Goal: Task Accomplishment & Management: Manage account settings

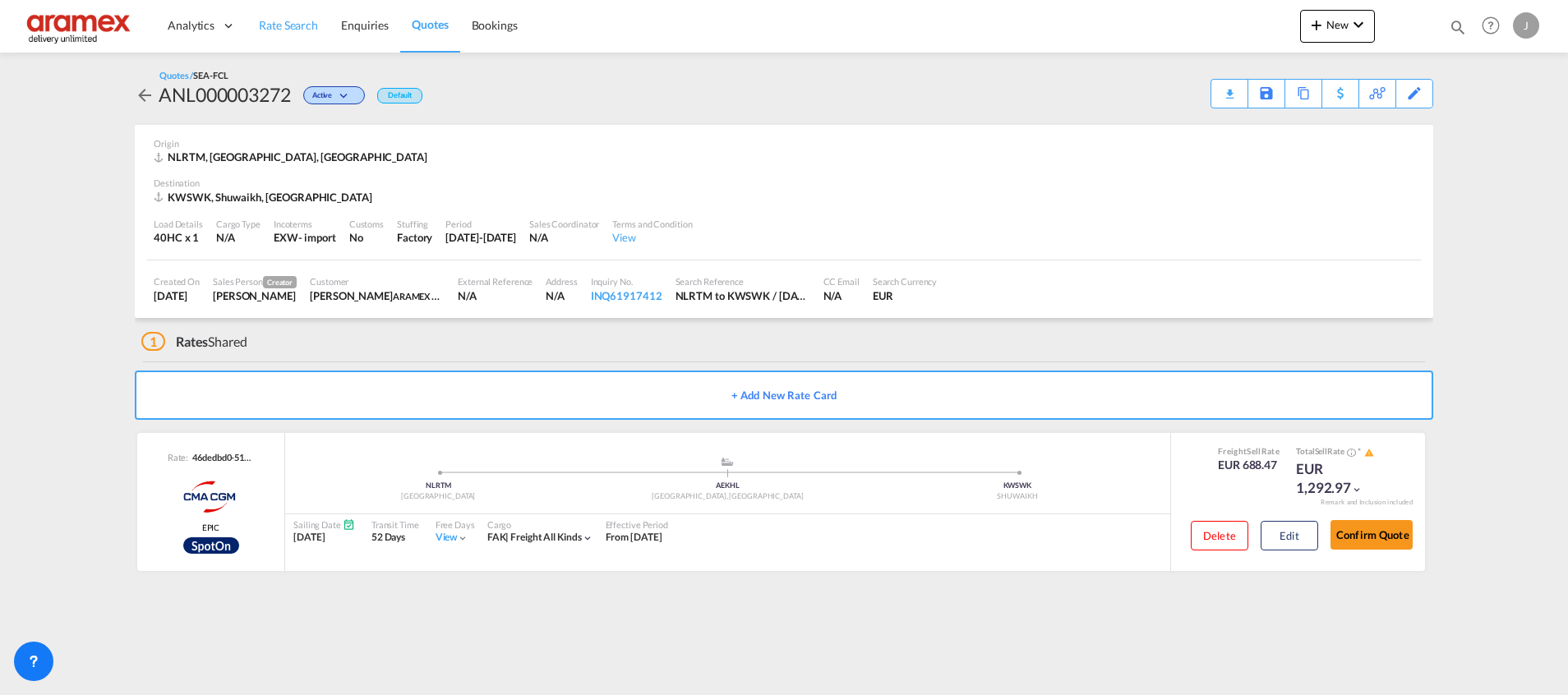
drag, startPoint x: 0, startPoint y: 0, endPoint x: 279, endPoint y: 25, distance: 280.1
click at [279, 25] on span "Rate Search" at bounding box center [288, 25] width 59 height 14
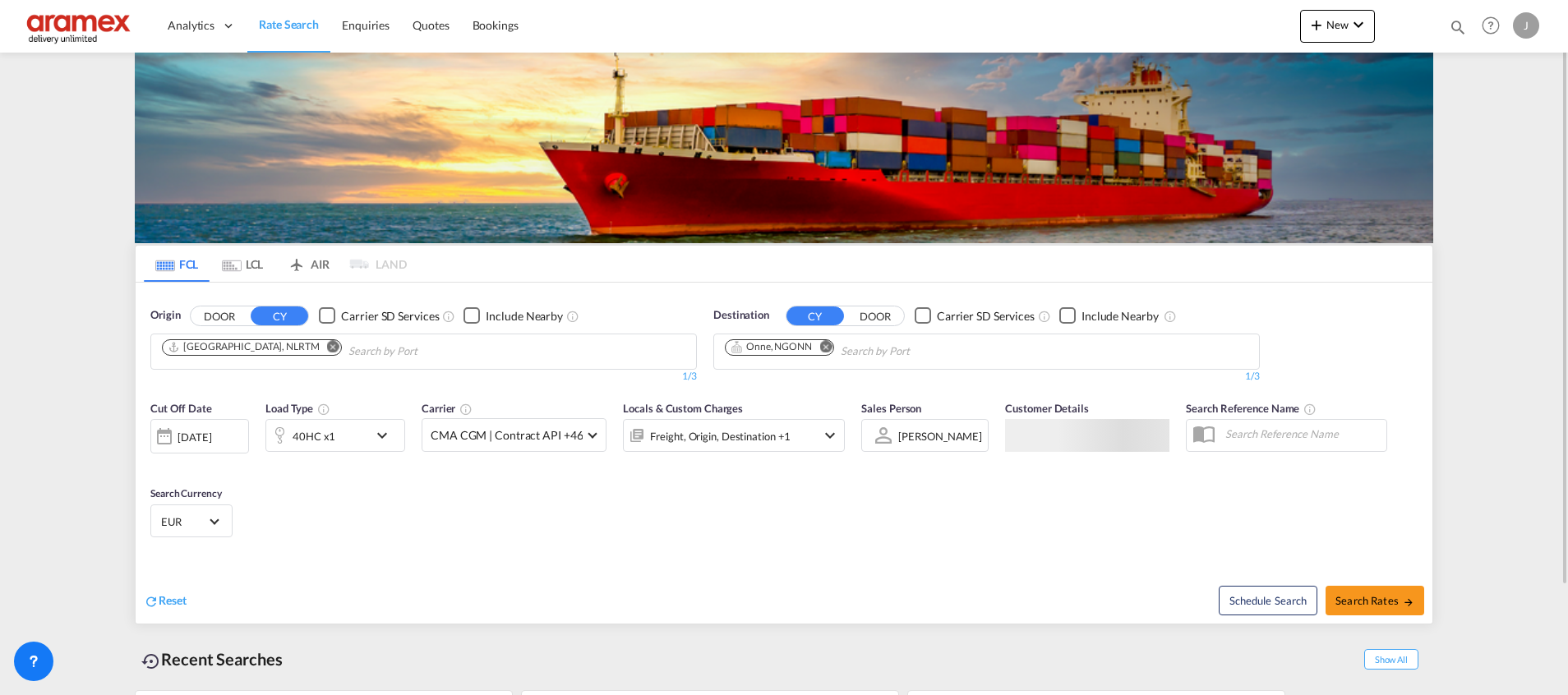
drag, startPoint x: 826, startPoint y: 337, endPoint x: 826, endPoint y: 348, distance: 11.0
click at [826, 339] on md-chips-wrap "Onne, NGONN" at bounding box center [863, 349] width 281 height 30
click at [826, 348] on md-icon "Remove" at bounding box center [826, 346] width 13 height 13
click at [818, 358] on body "Analytics Dashboard Rate Search Enquiries Quotes Bookings" at bounding box center [784, 347] width 1568 height 695
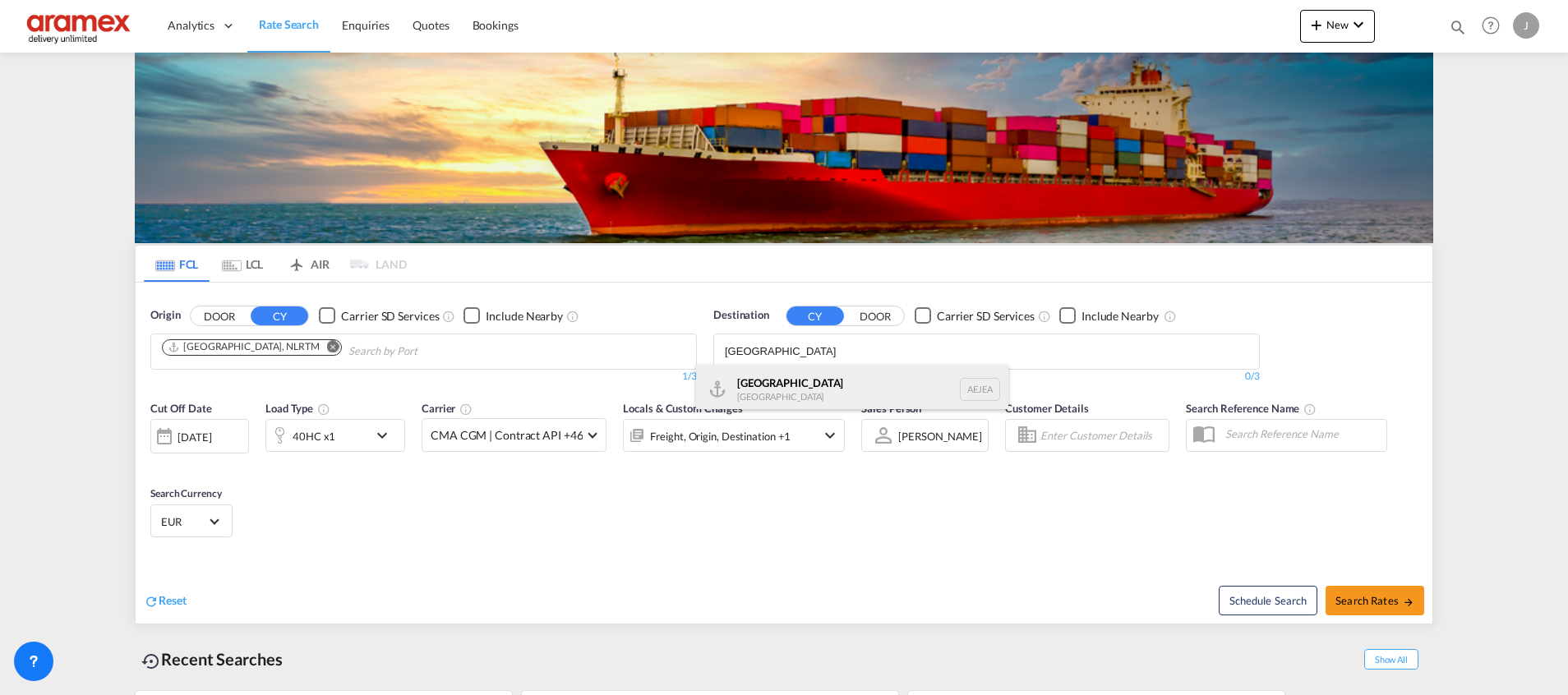
type input "[GEOGRAPHIC_DATA]"
click at [825, 377] on div "[GEOGRAPHIC_DATA] [GEOGRAPHIC_DATA]" at bounding box center [852, 389] width 313 height 49
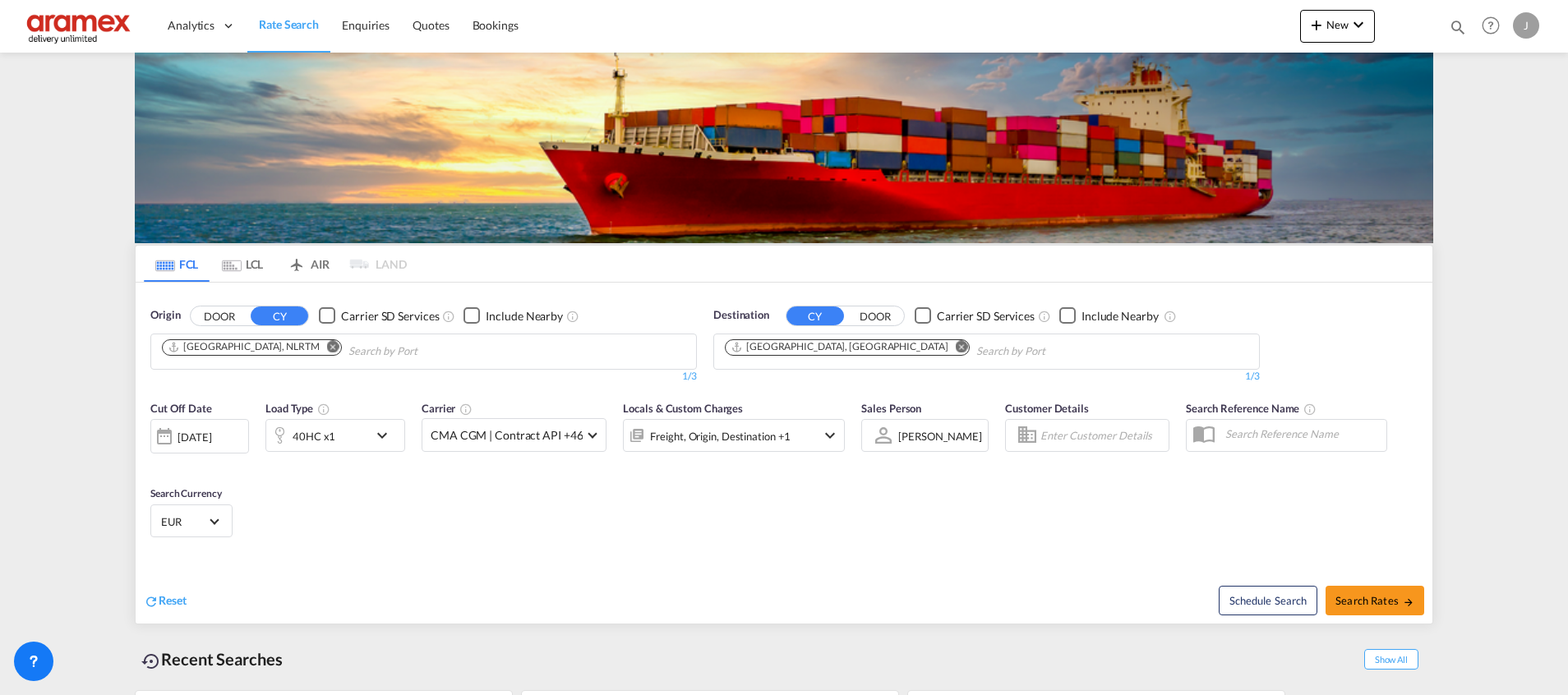
click at [358, 441] on div "40HC x1" at bounding box center [318, 435] width 102 height 33
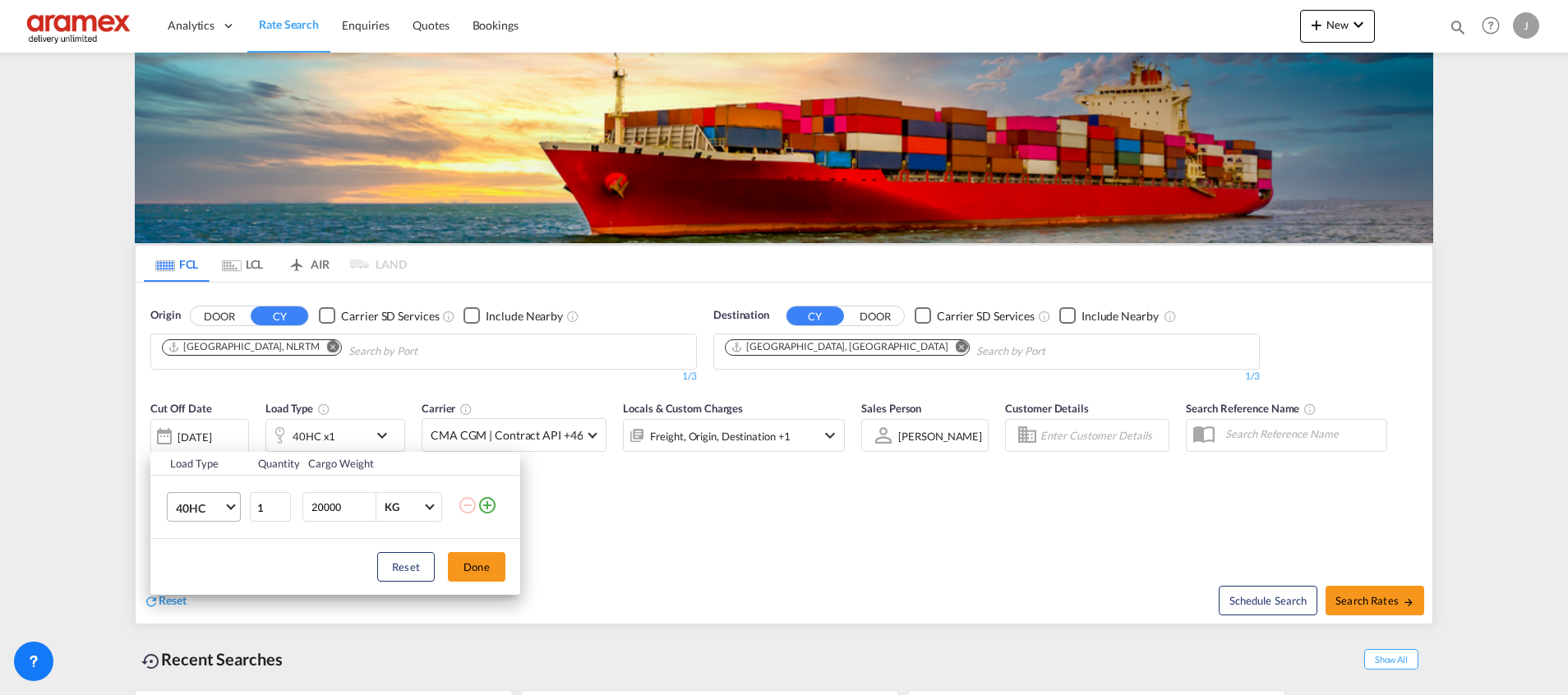
click at [236, 506] on md-select-value "40HC" at bounding box center [207, 507] width 66 height 27
click at [227, 432] on md-option "20GP" at bounding box center [219, 428] width 112 height 39
click at [891, 542] on div "Load Type Quantity Cargo Weight 20GP 1 20000 KG KG Load type addition is restri…" at bounding box center [784, 347] width 1568 height 695
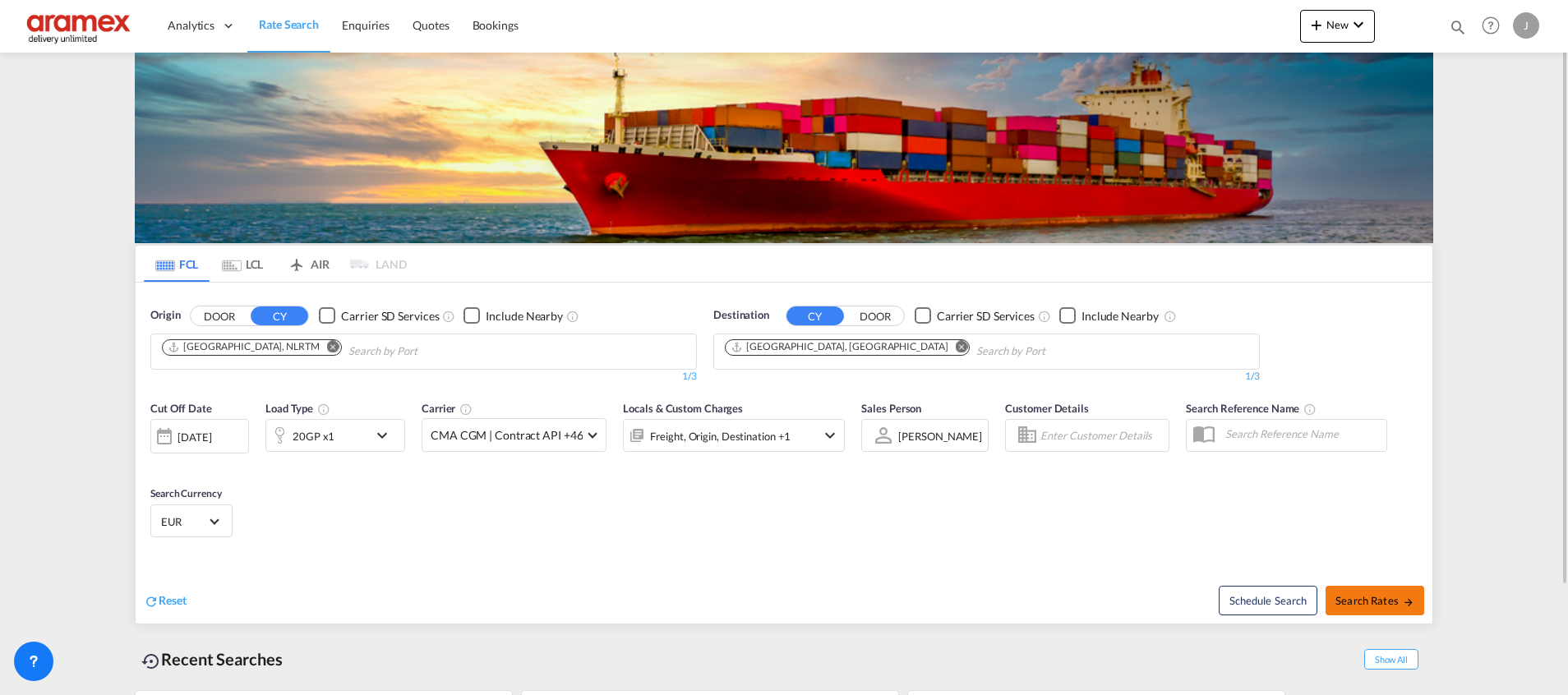
click at [1354, 594] on span "Search Rates" at bounding box center [1375, 600] width 78 height 13
type input "NLRTM to AEJEA / [DATE]"
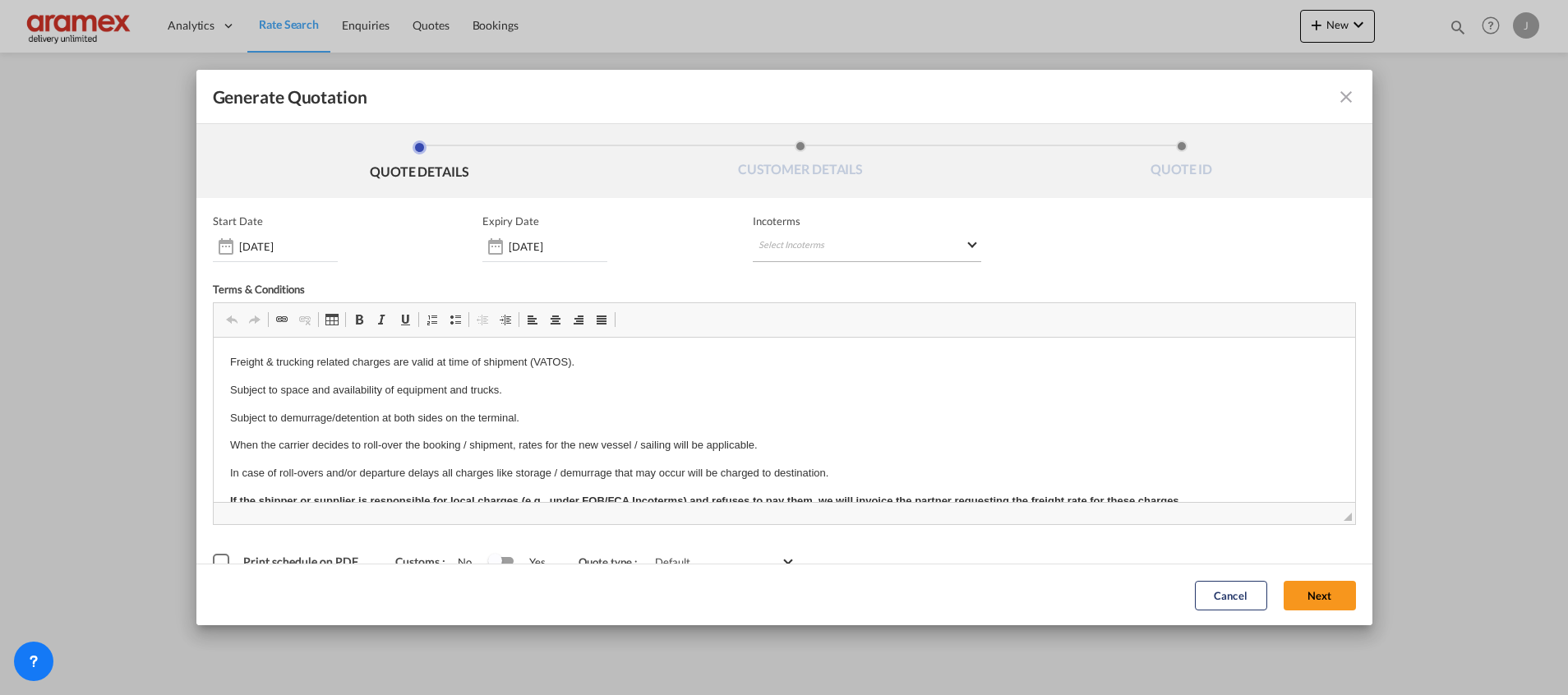
click at [796, 233] on md-select "Select Incoterms CFR - export Cost and Freight CPT - import Carrier Paid to EXW…" at bounding box center [867, 247] width 228 height 29
click at [784, 275] on input "search" at bounding box center [830, 280] width 152 height 15
type input "exw"
drag, startPoint x: 804, startPoint y: 311, endPoint x: 853, endPoint y: 332, distance: 53.3
click at [805, 312] on div "EXW - import" at bounding box center [836, 309] width 156 height 13
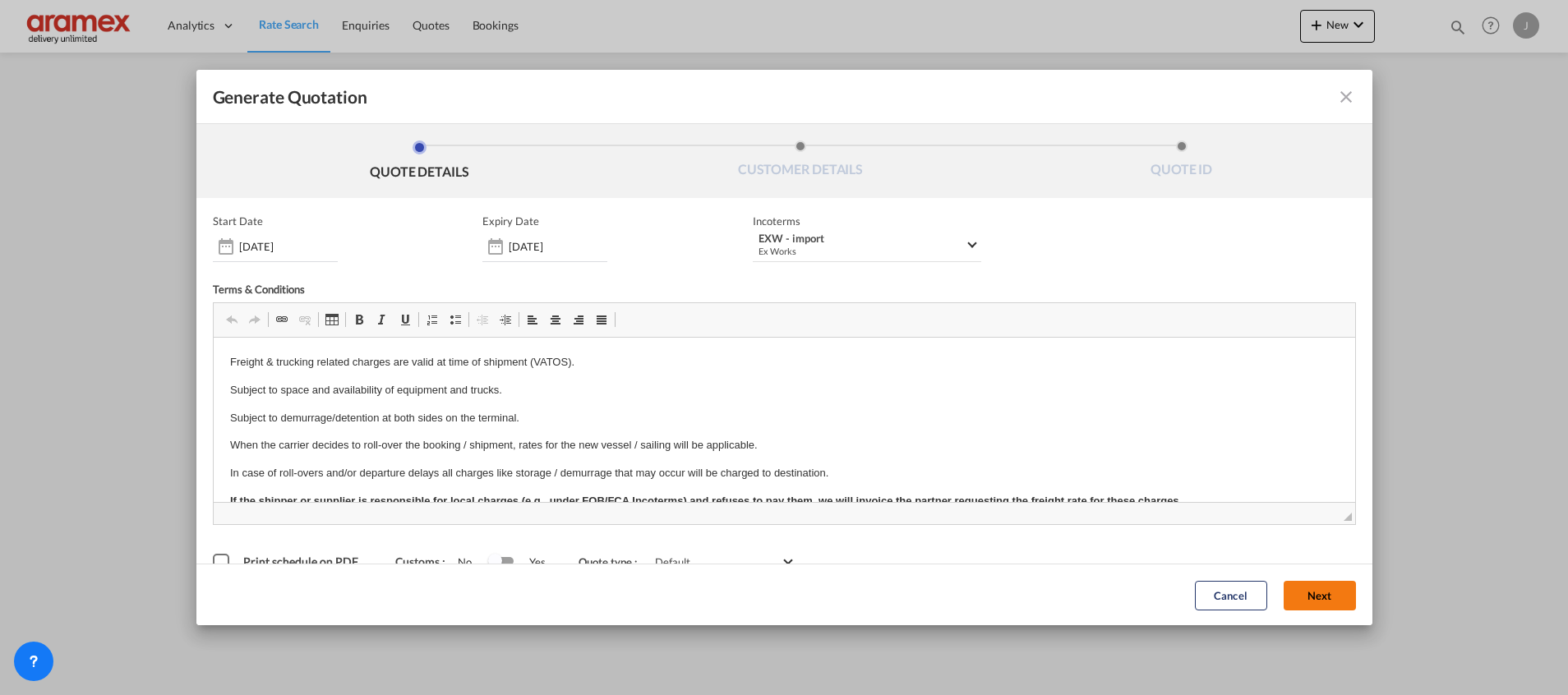
click at [1301, 588] on button "Next" at bounding box center [1320, 595] width 73 height 29
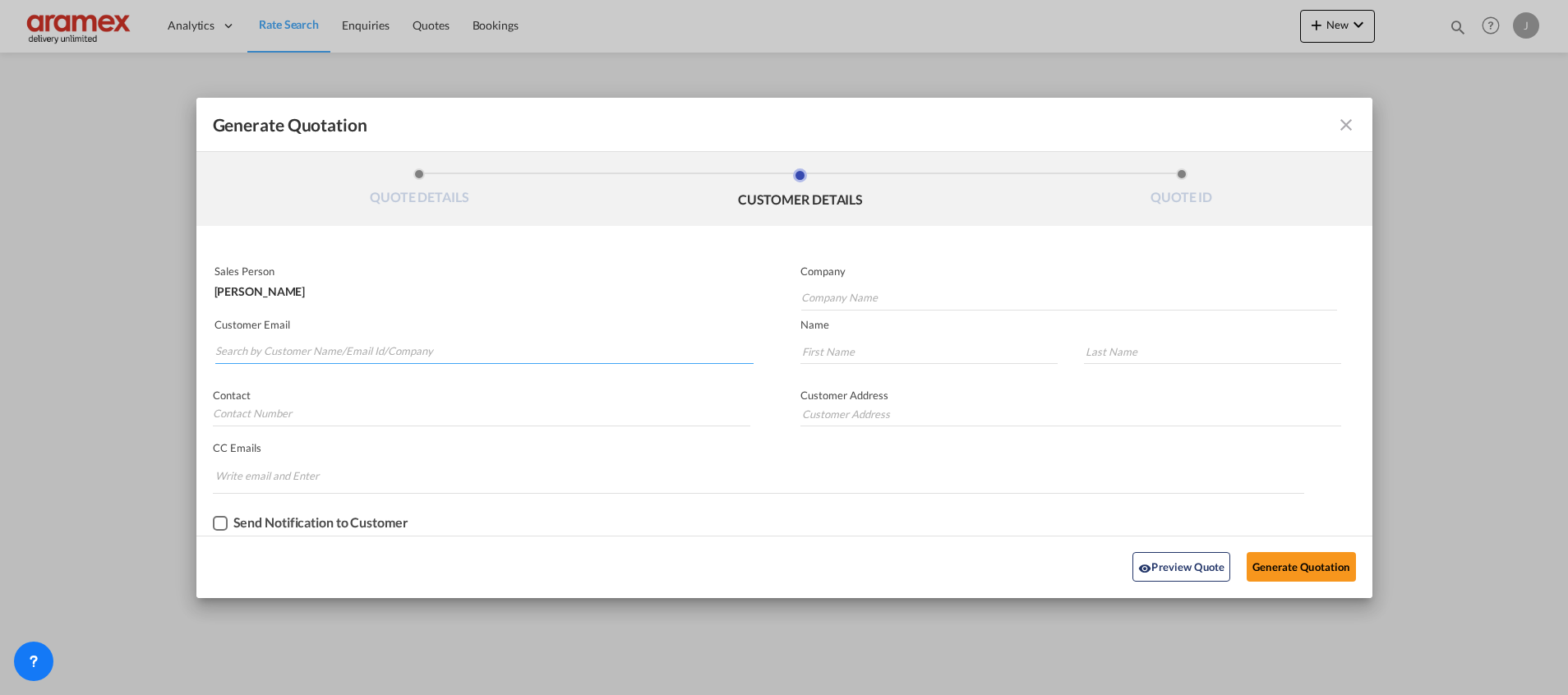
click at [331, 347] on input "Search by Customer Name/Email Id/Company" at bounding box center [484, 351] width 538 height 25
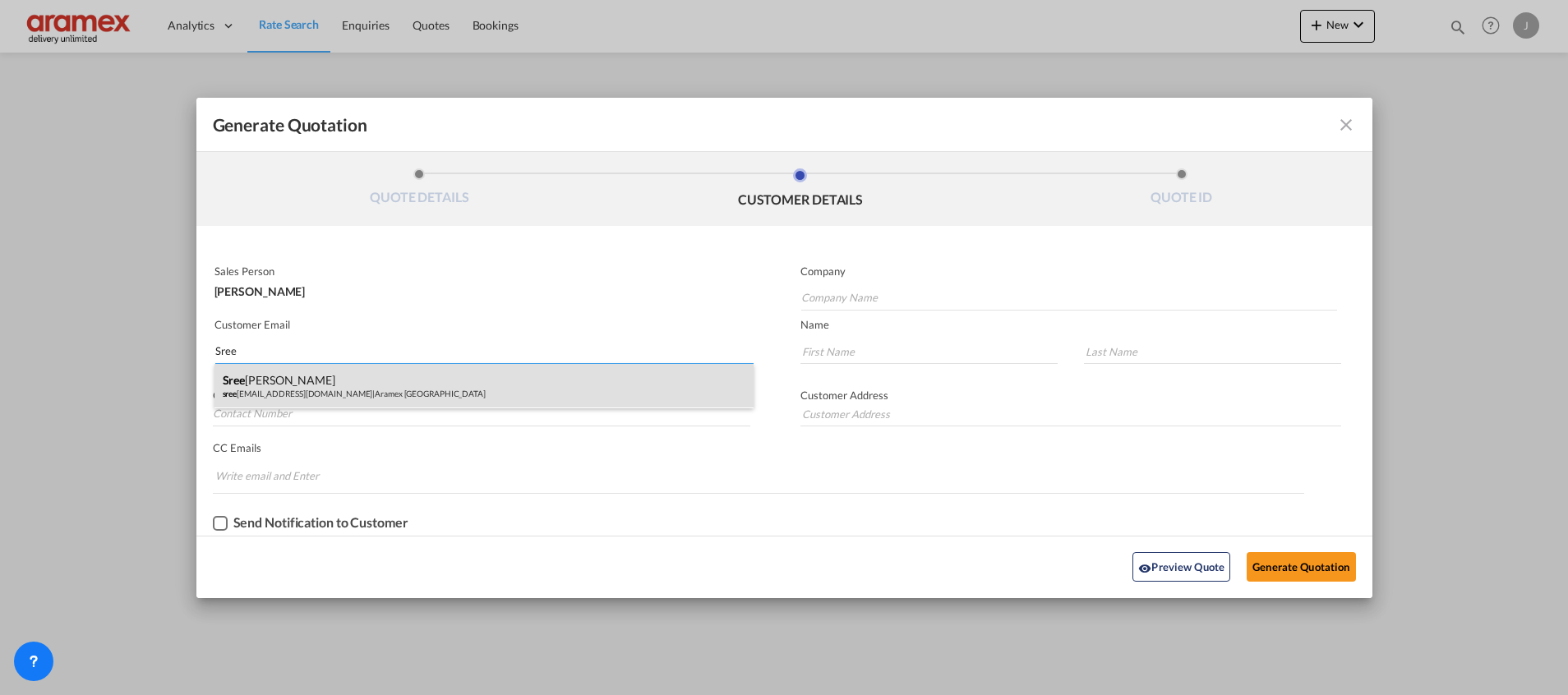
type input "Sree"
click at [309, 381] on div "Sree [PERSON_NAME] sree [EMAIL_ADDRESS][DOMAIN_NAME] | Aramex [GEOGRAPHIC_DATA]" at bounding box center [484, 385] width 539 height 44
type input "Aramex [GEOGRAPHIC_DATA]"
type input "[PERSON_NAME][EMAIL_ADDRESS][DOMAIN_NAME]"
type input "[PERSON_NAME]"
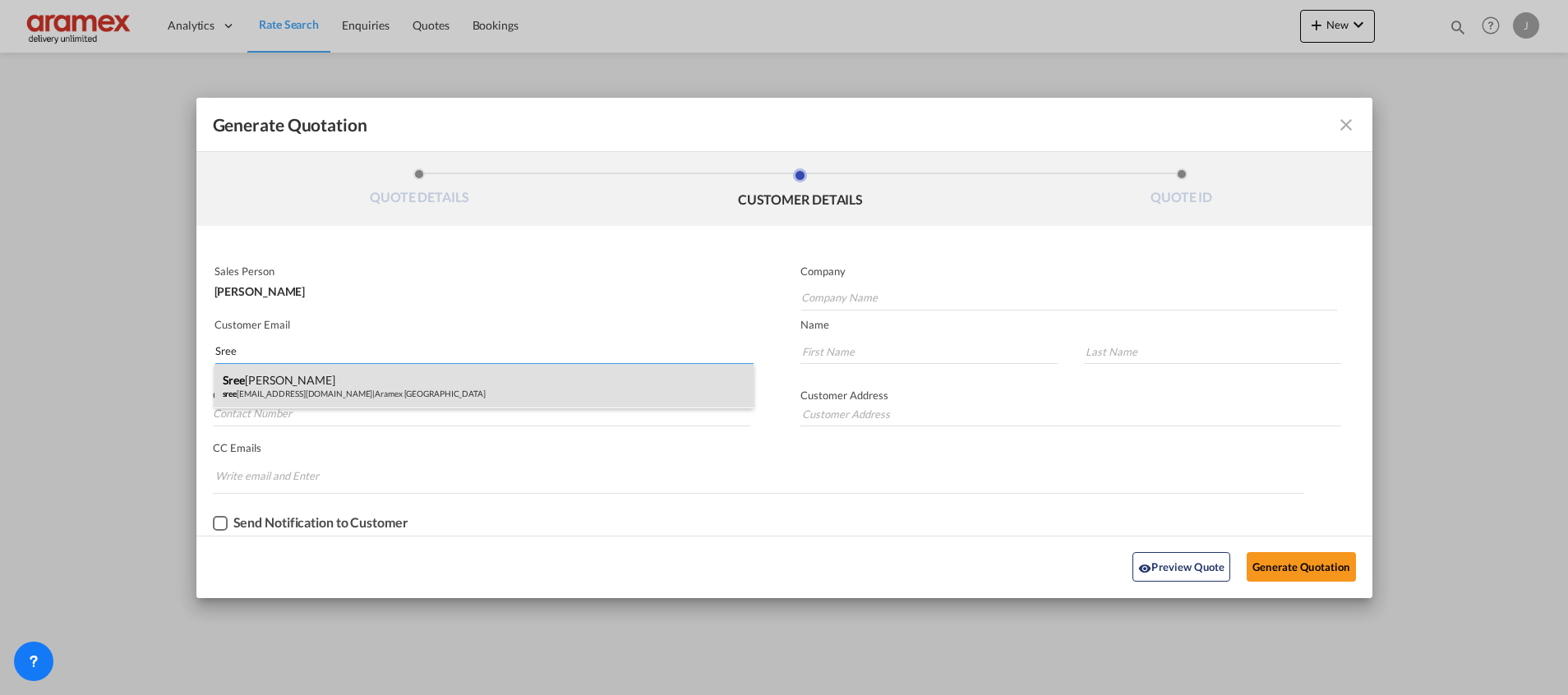
type input "Palat"
type input "[GEOGRAPHIC_DATA] [GEOGRAPHIC_DATA]"
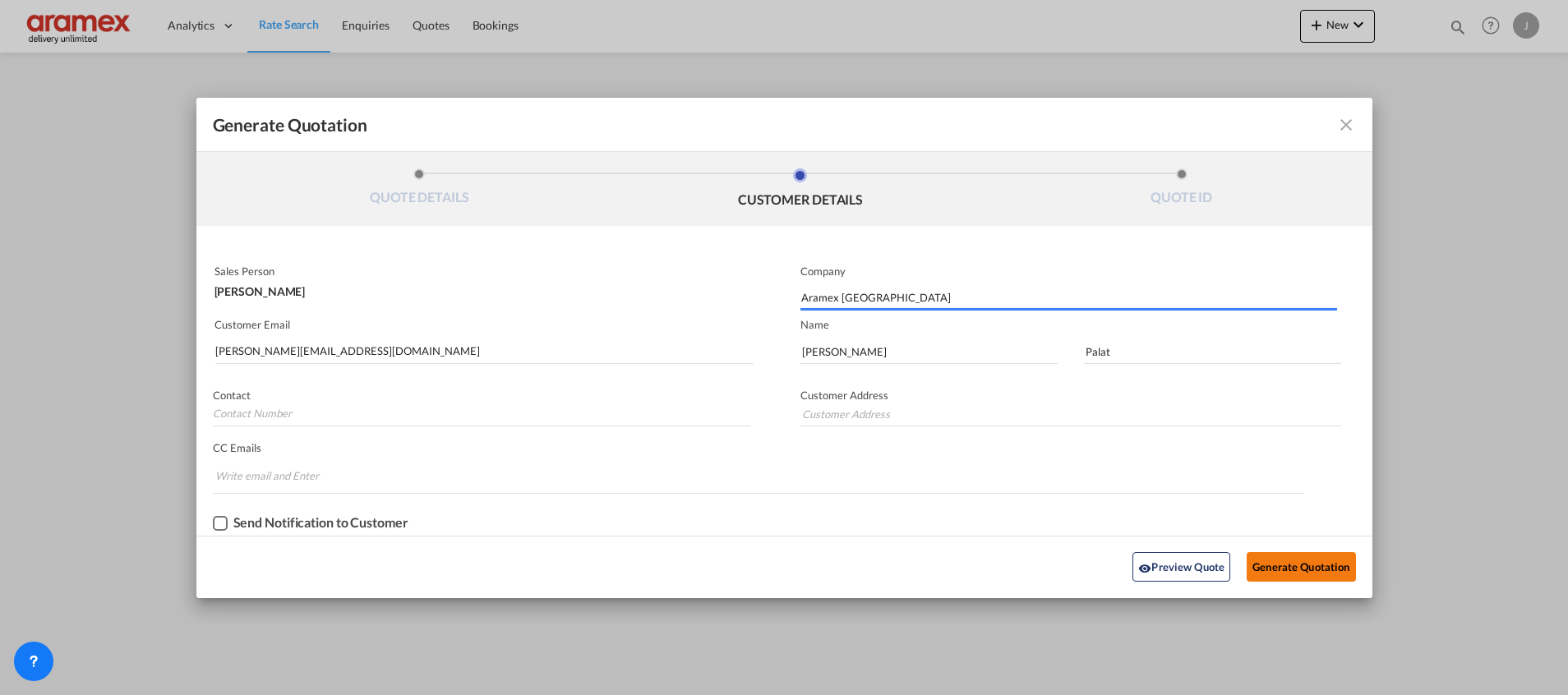
click at [1275, 568] on button "Generate Quotation" at bounding box center [1301, 567] width 109 height 29
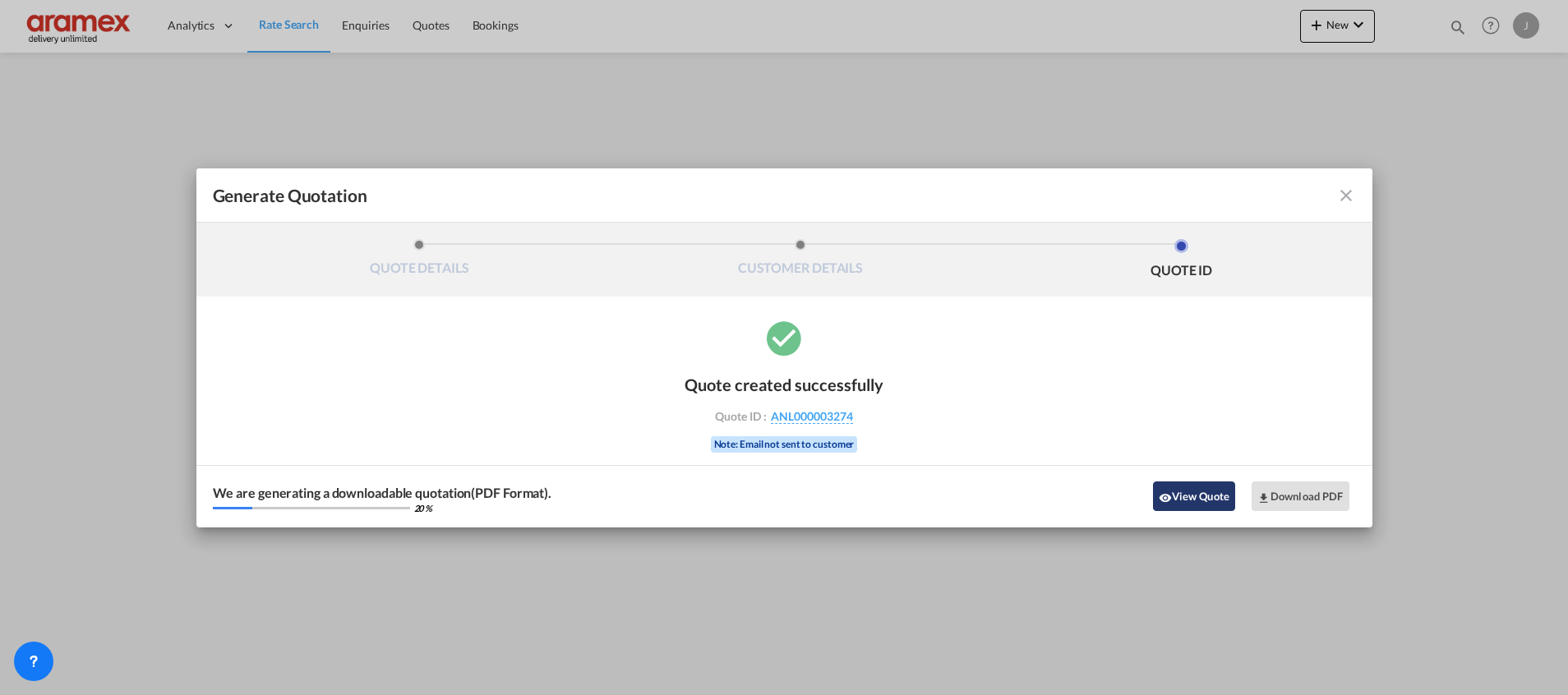
click at [1177, 490] on button "View Quote" at bounding box center [1194, 496] width 82 height 29
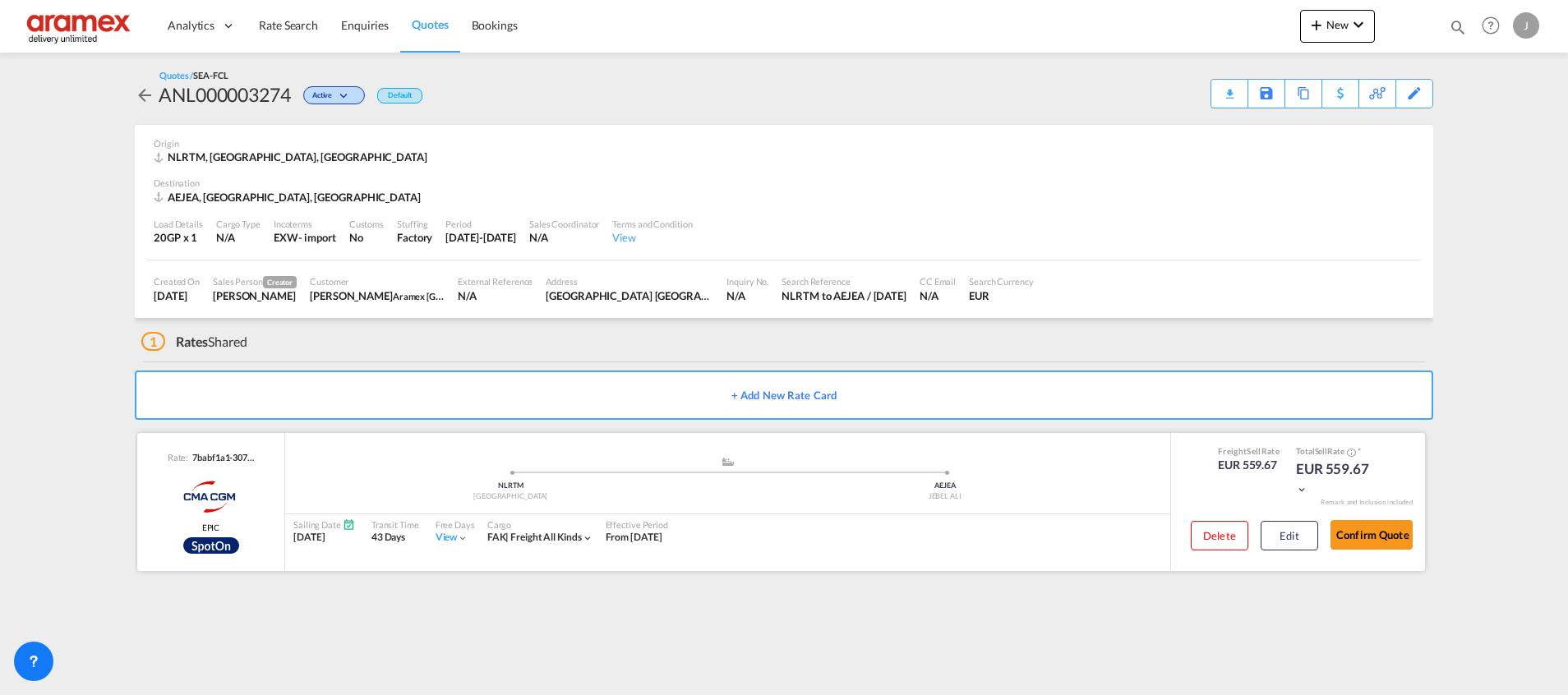
click at [1275, 518] on div "Delete Edit" at bounding box center [1248, 539] width 139 height 48
click at [1282, 530] on button "Edit" at bounding box center [1290, 535] width 58 height 29
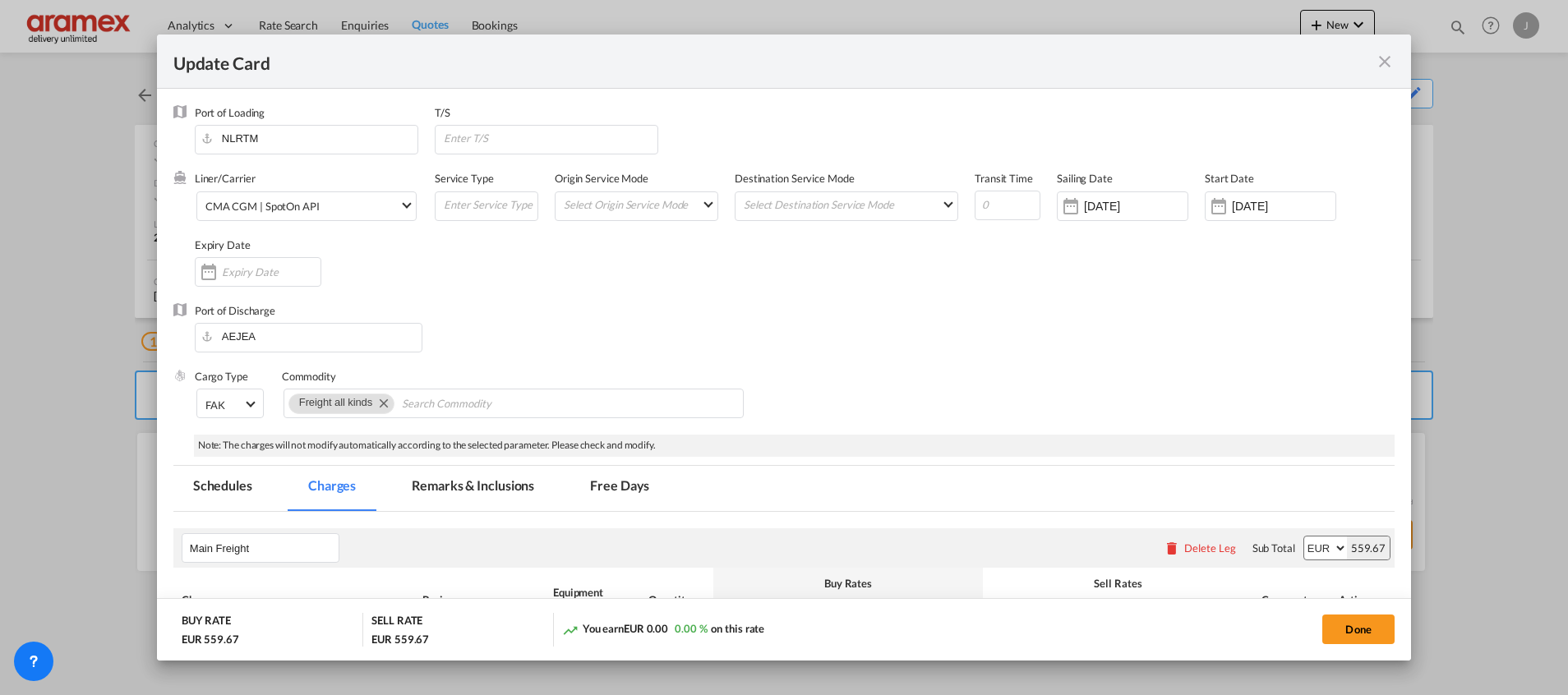
scroll to position [252, 0]
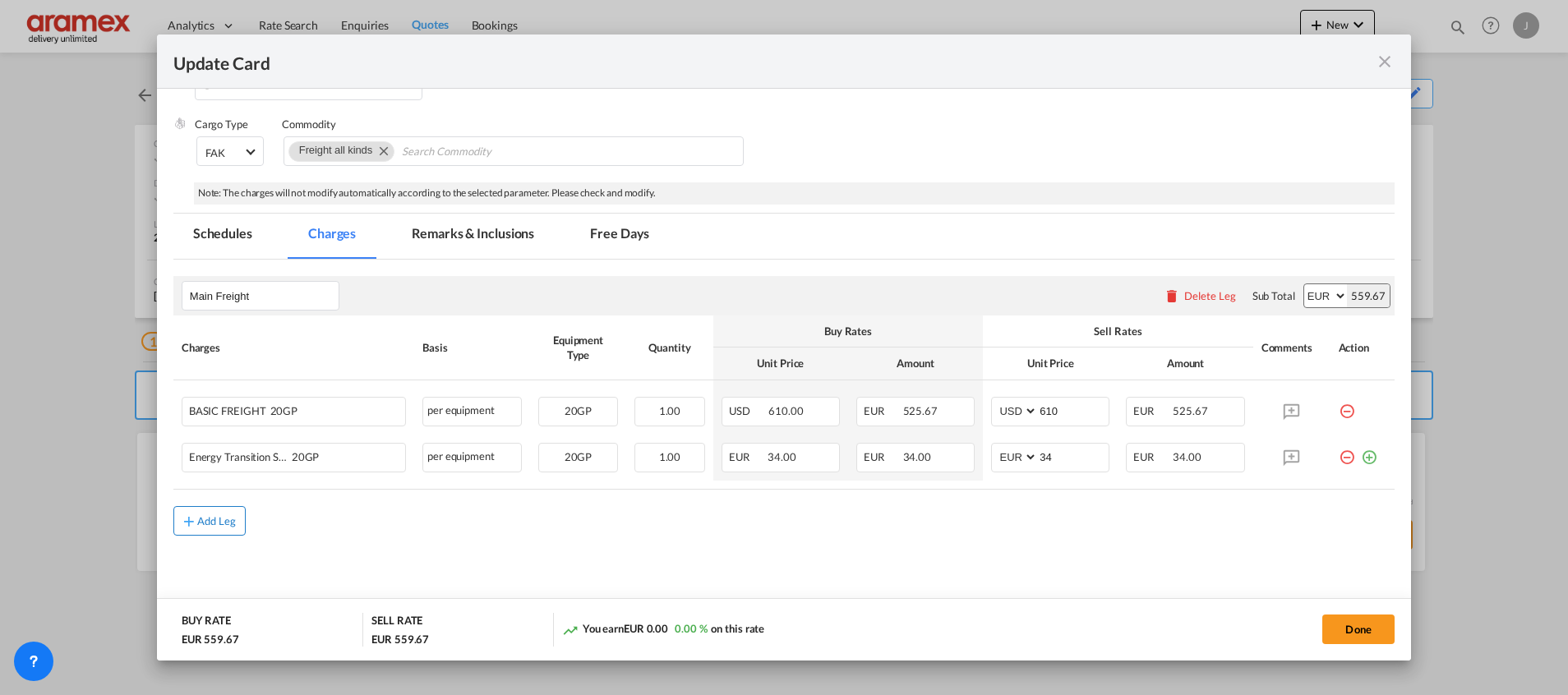
click at [215, 511] on button "Add Leg" at bounding box center [210, 521] width 73 height 29
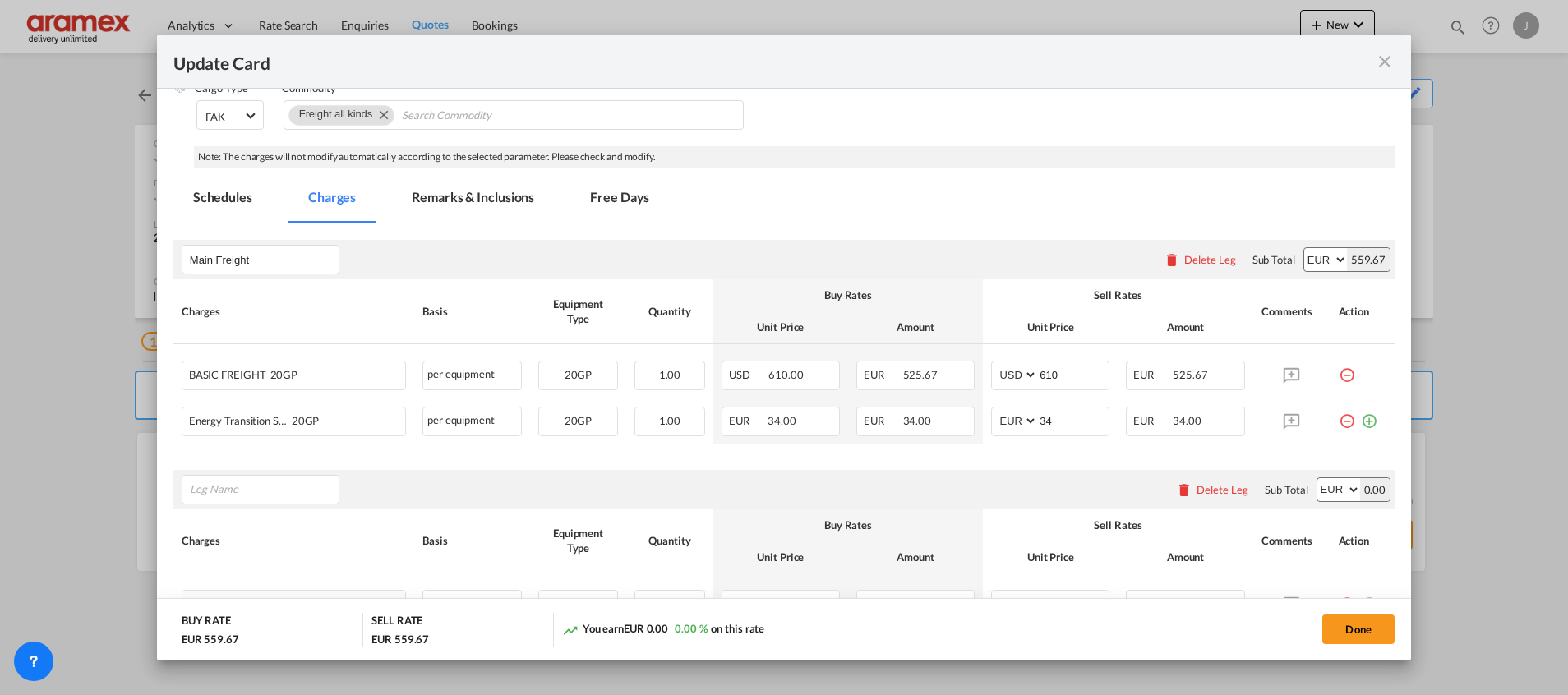
scroll to position [436, 0]
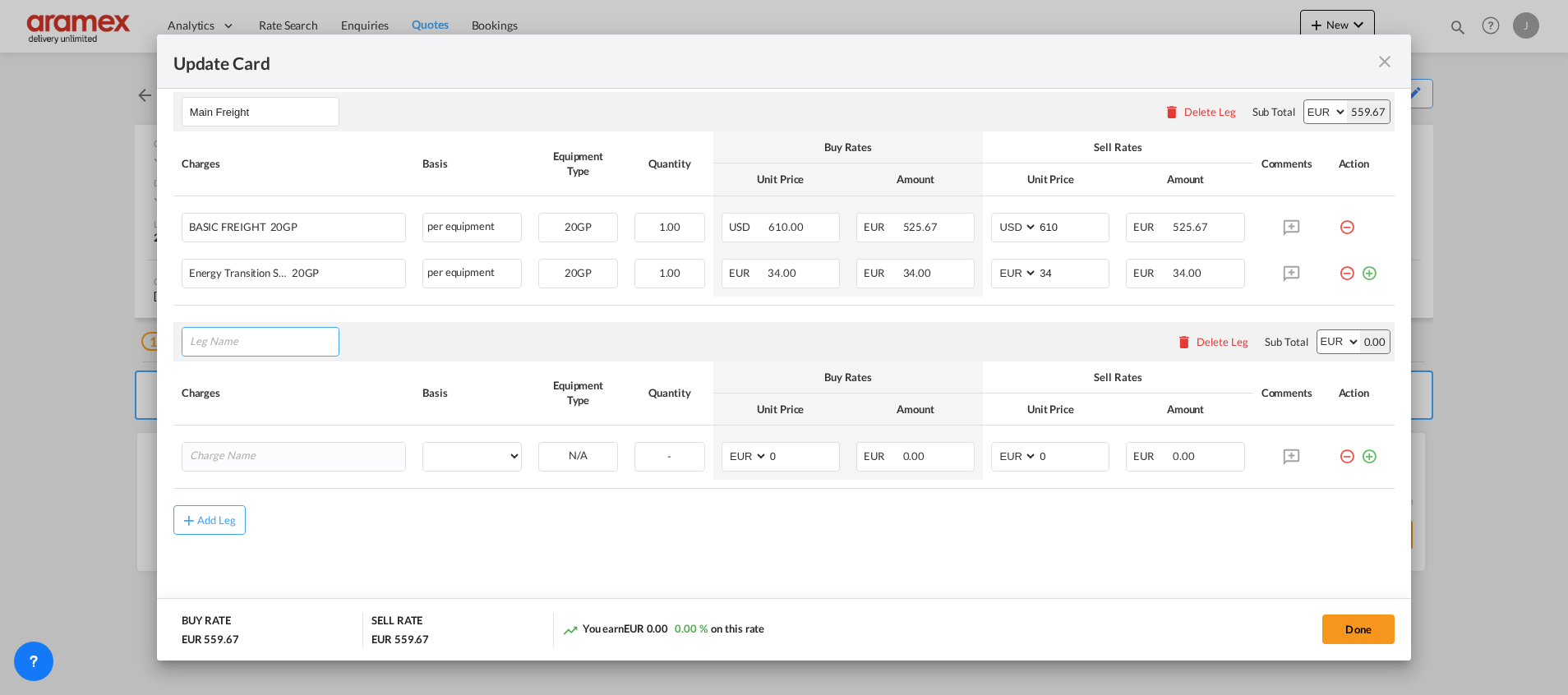
click at [241, 345] on input "Leg Name" at bounding box center [265, 341] width 149 height 25
click at [239, 411] on span "Orig in Charges" at bounding box center [239, 418] width 76 height 14
type input "Origin Charges"
click at [254, 456] on input "Charge Name" at bounding box center [298, 455] width 216 height 25
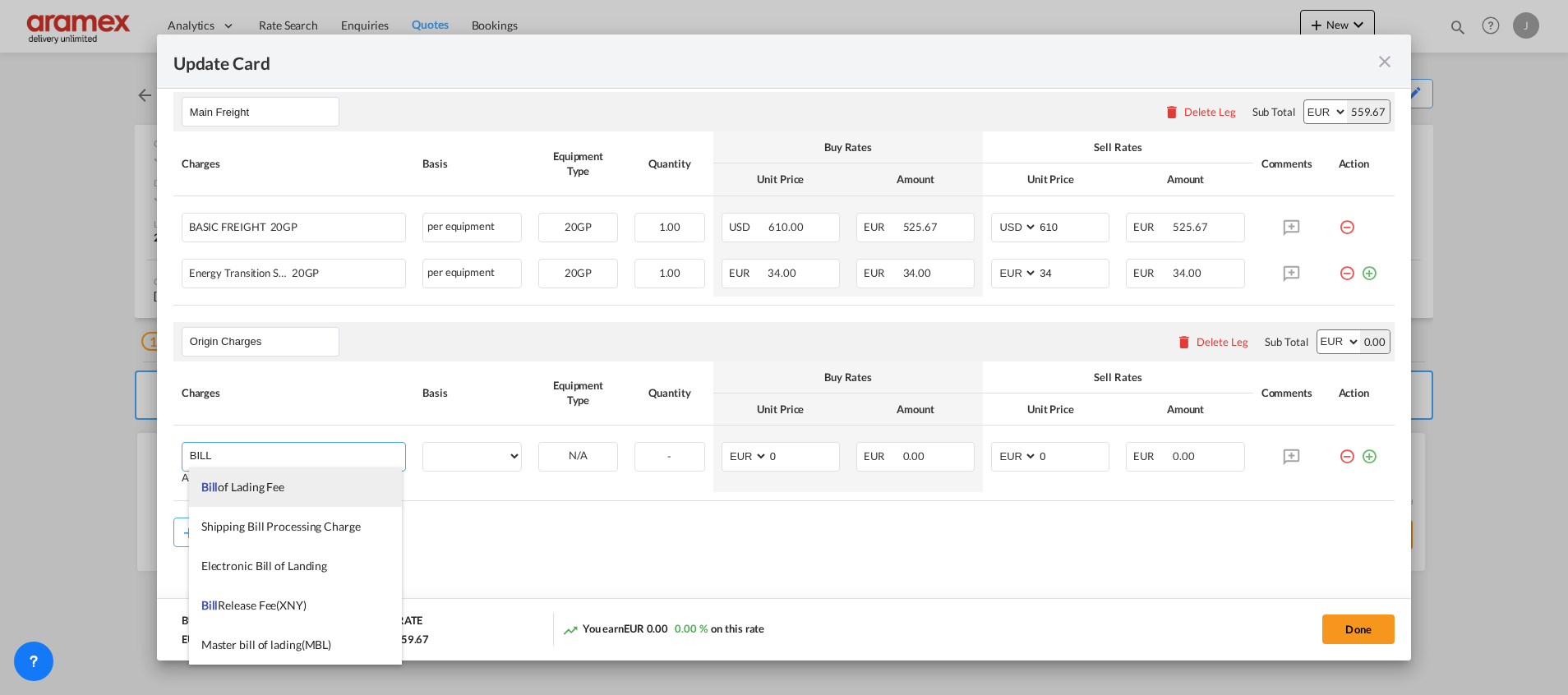
click at [275, 483] on span "Bill of Lading Fee" at bounding box center [242, 487] width 83 height 14
type input "Bill of Lading Fee"
select select "per B/L"
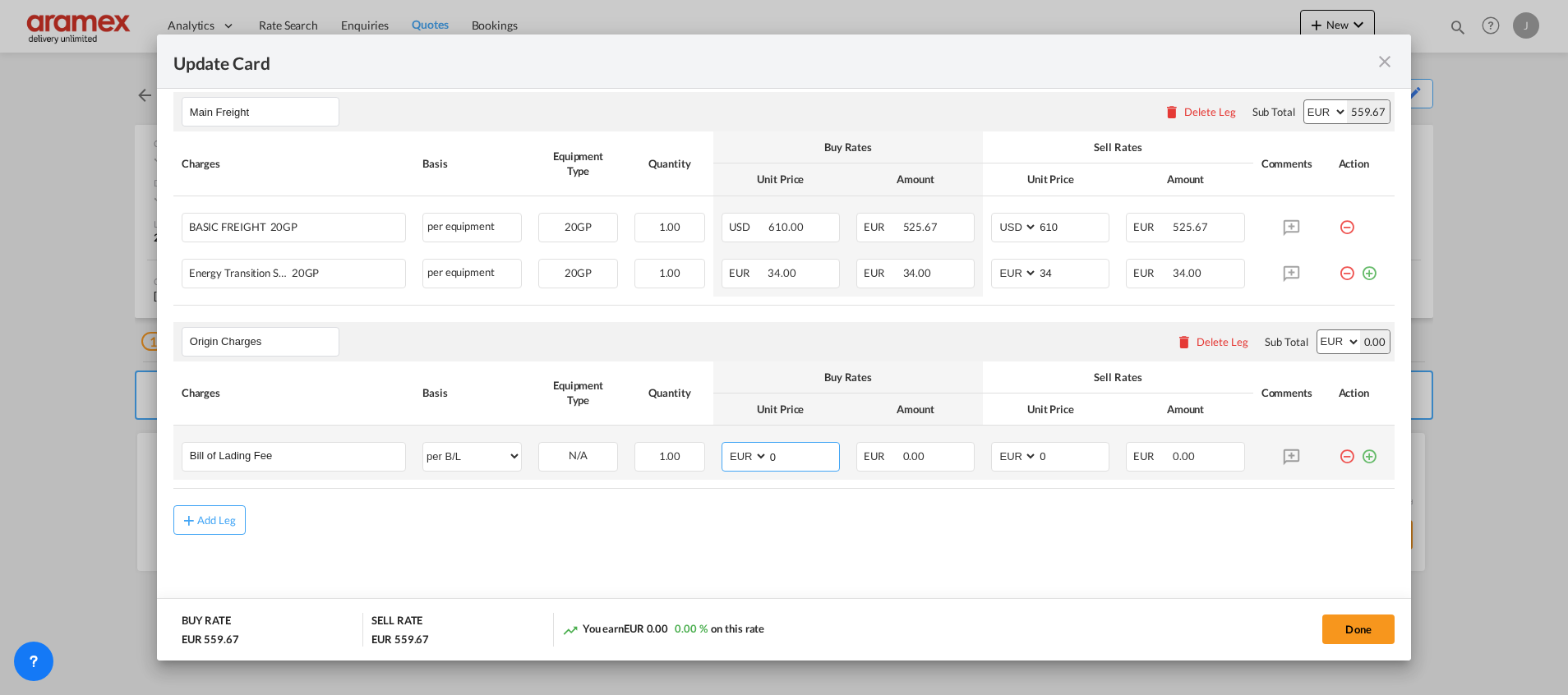
drag, startPoint x: 796, startPoint y: 457, endPoint x: 738, endPoint y: 459, distance: 58.0
click at [738, 459] on md-input-container "AED AFN ALL AMD ANG AOA ARS AUD AWG AZN BAM BBD BDT BGN BHD BIF BMD BND BOB BRL…" at bounding box center [781, 457] width 119 height 29
type input "50"
drag, startPoint x: 1005, startPoint y: 454, endPoint x: 972, endPoint y: 454, distance: 33.0
click at [983, 454] on td "AED AFN ALL AMD ANG AOA ARS AUD AWG AZN BAM BBD BDT BGN BHD BIF BMD BND [PERSON…" at bounding box center [1049, 452] width 134 height 54
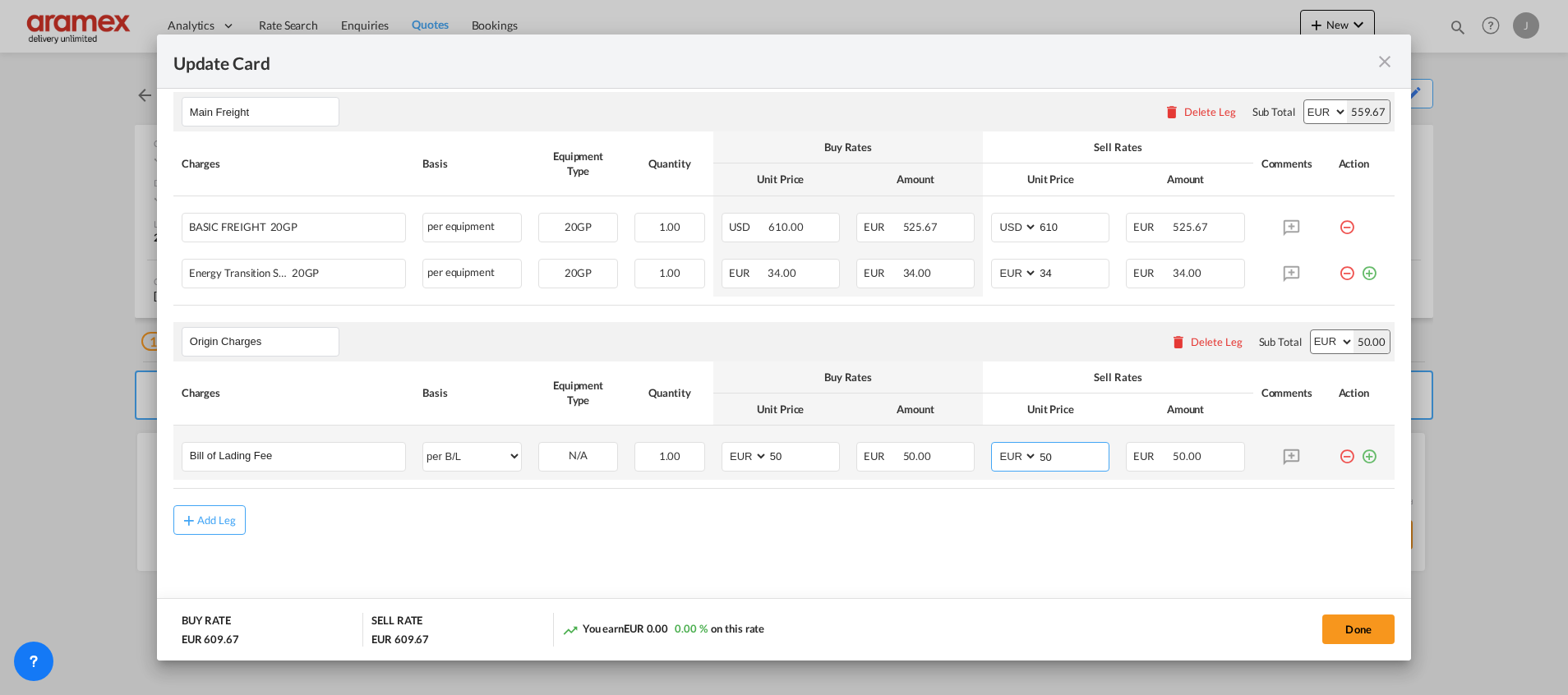
type input "50"
click at [1361, 457] on md-icon "icon-plus-circle-outline green-400-fg" at bounding box center [1369, 450] width 17 height 17
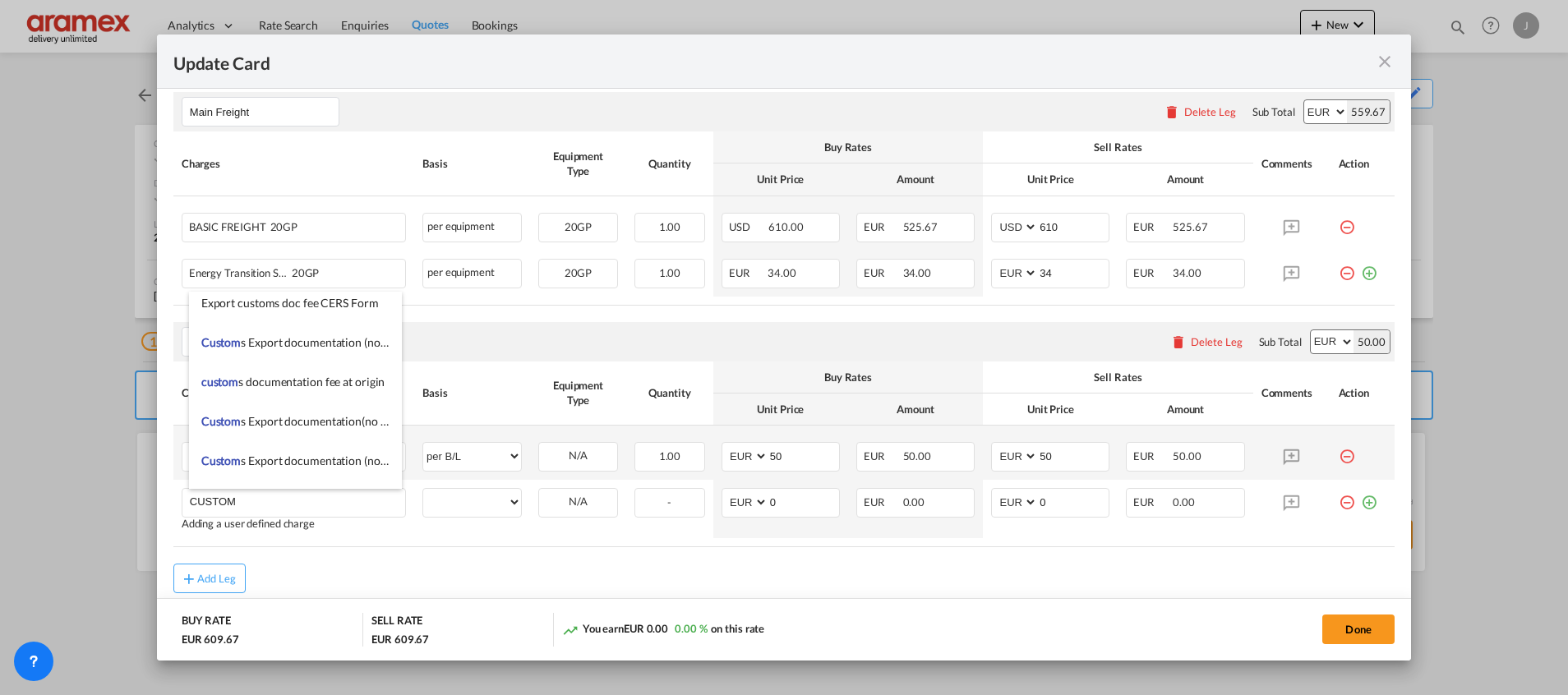
scroll to position [1922, 0]
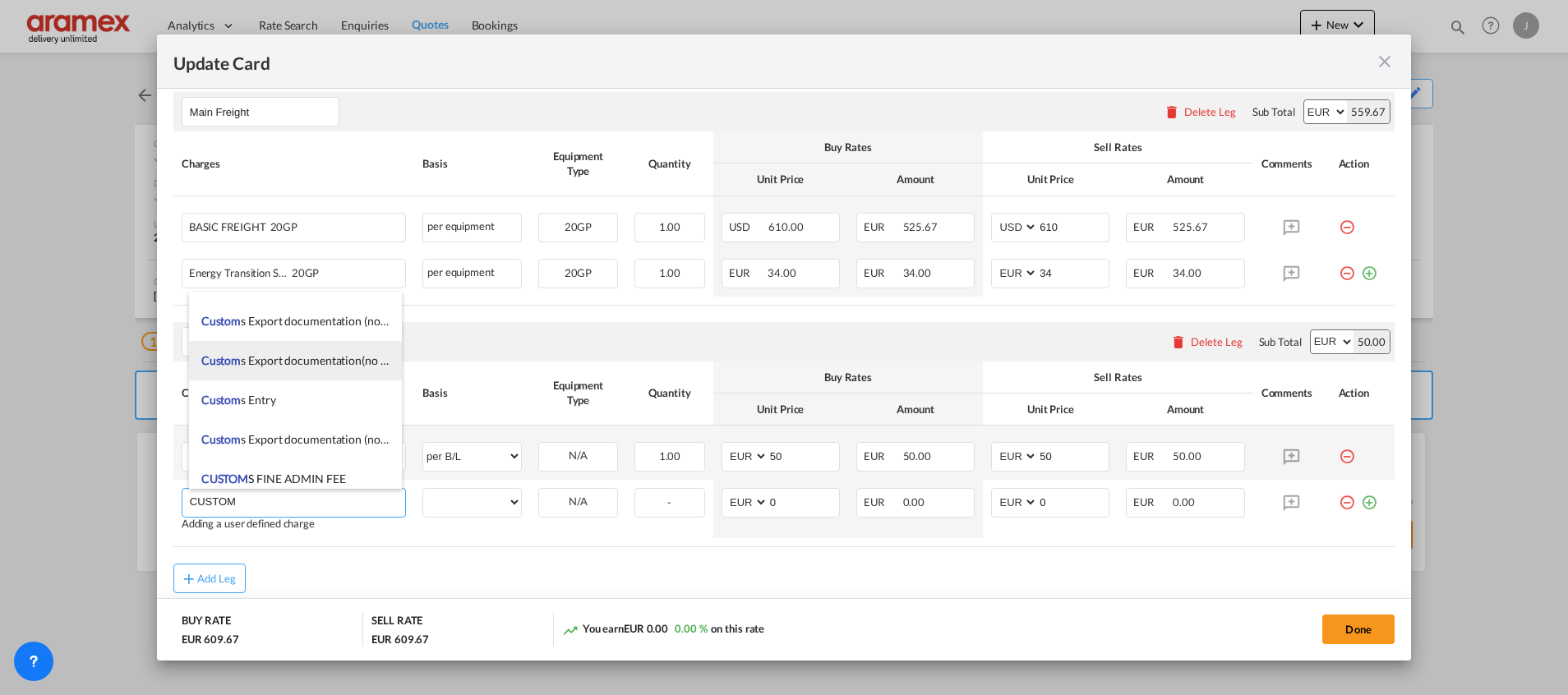
click at [321, 353] on span "Custom s Export documentation(no costs,suggested sell)" at bounding box center [340, 360] width 279 height 14
type input "Customs Export documentation(no costs,suggested sell)"
select select "per container"
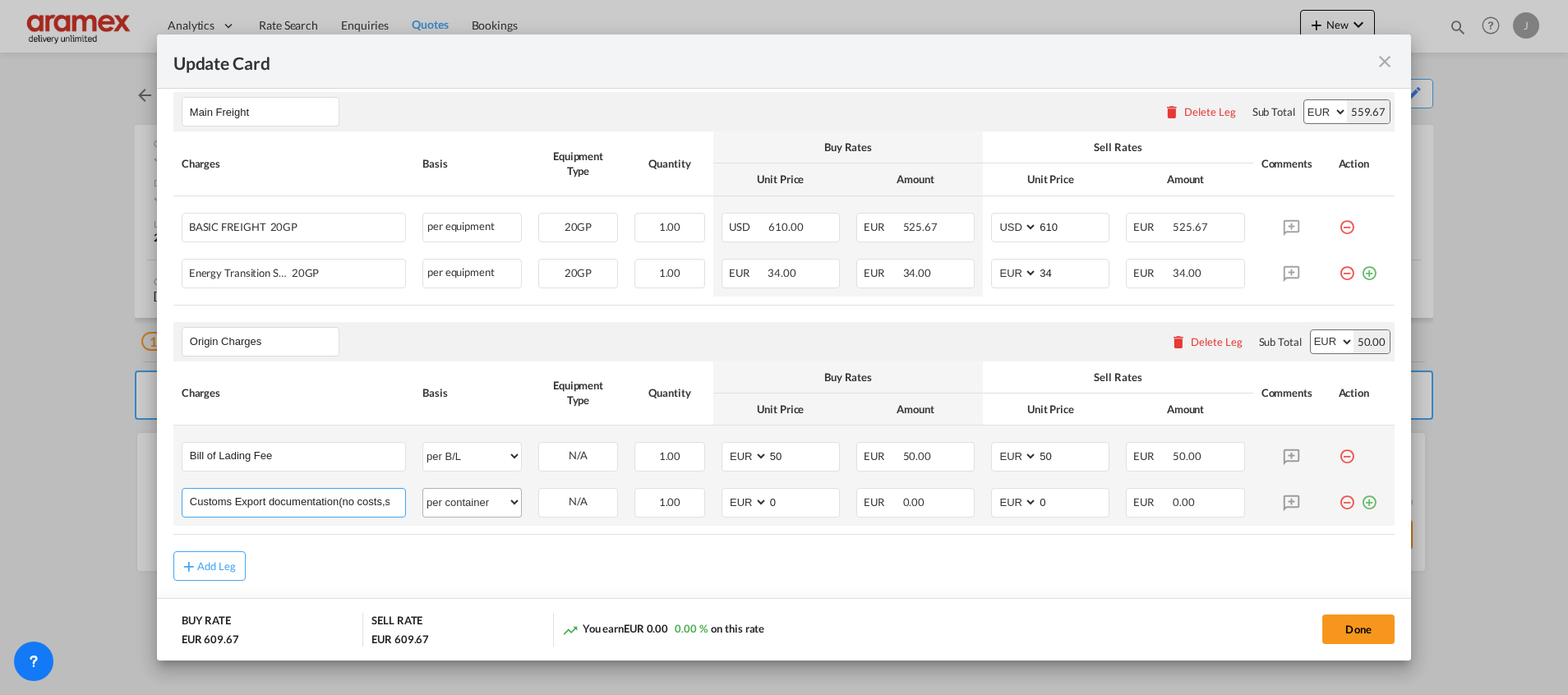
scroll to position [0, 74]
drag, startPoint x: 295, startPoint y: 510, endPoint x: 466, endPoint y: 512, distance: 171.0
click at [466, 512] on tr "Customs Export documentation(no costs,suggested sell) Please Enter User Defined…" at bounding box center [784, 503] width 1222 height 46
drag, startPoint x: 793, startPoint y: 506, endPoint x: 739, endPoint y: 505, distance: 54.0
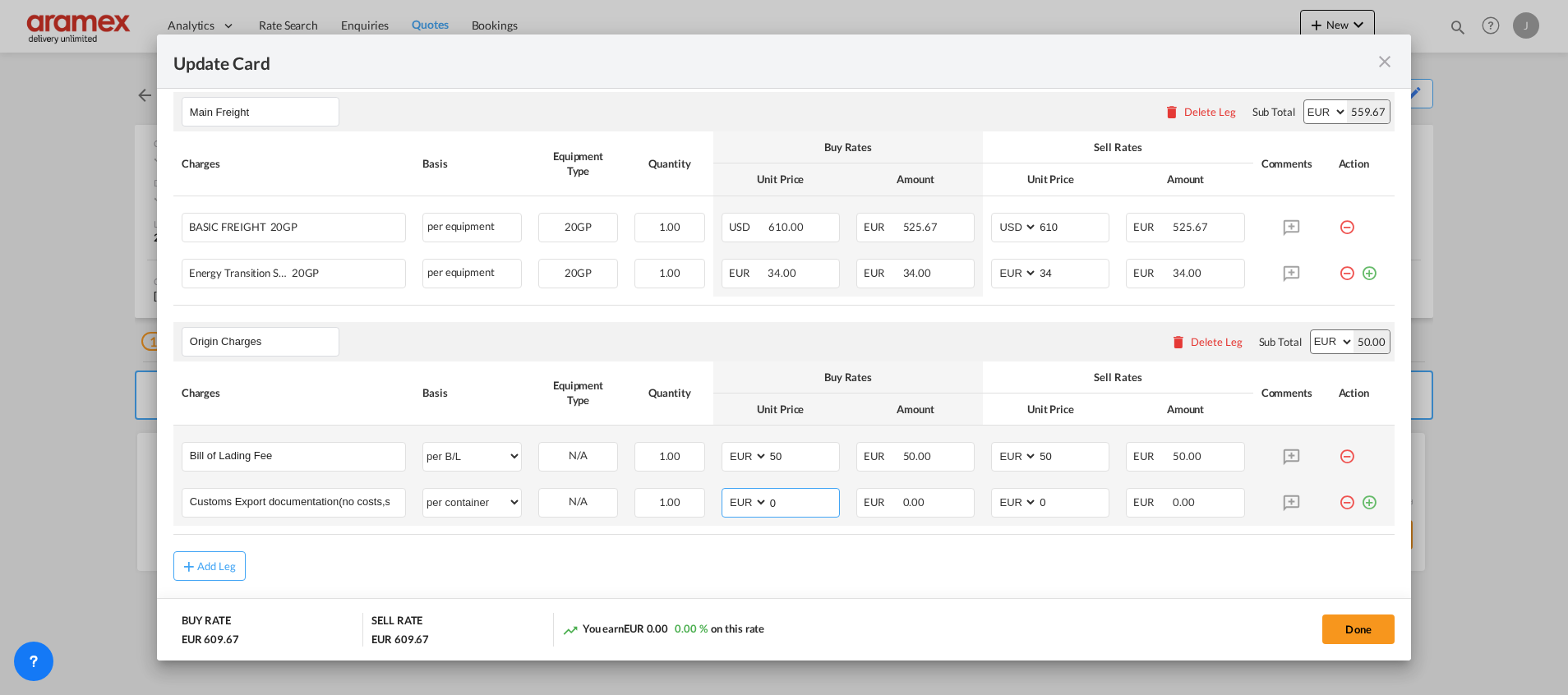
click at [741, 505] on md-input-container "AED AFN ALL AMD ANG AOA ARS AUD AWG AZN BAM BBD BDT BGN BHD BIF BMD BND BOB BRL…" at bounding box center [781, 503] width 119 height 29
type input "65"
drag, startPoint x: 1065, startPoint y: 509, endPoint x: 965, endPoint y: 505, distance: 100.1
click at [965, 505] on tr "Customs Export documentation(no costs,suggested sell) Please Enter User Defined…" at bounding box center [784, 503] width 1222 height 46
type input "65"
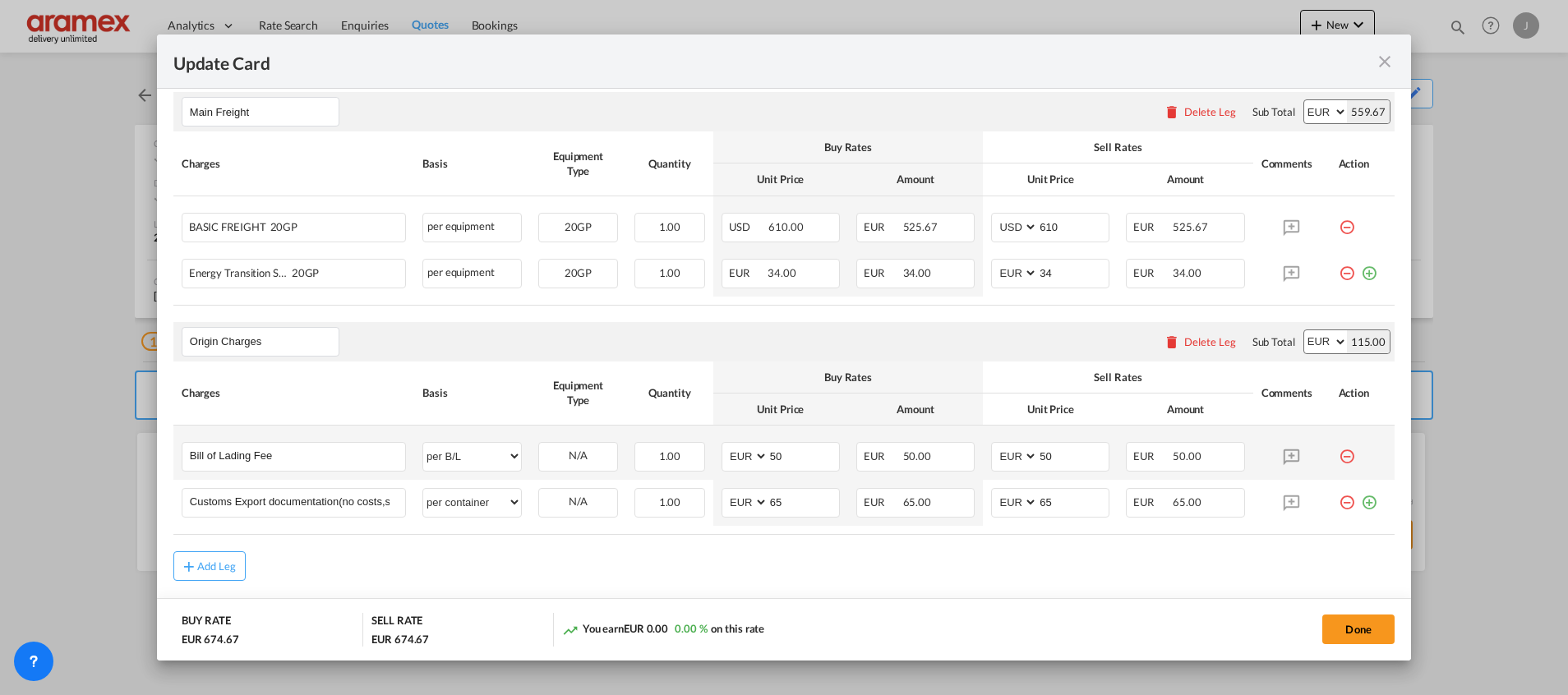
click at [914, 567] on div "Add Leg" at bounding box center [784, 566] width 1222 height 29
click at [216, 561] on div "Add Leg" at bounding box center [217, 566] width 39 height 10
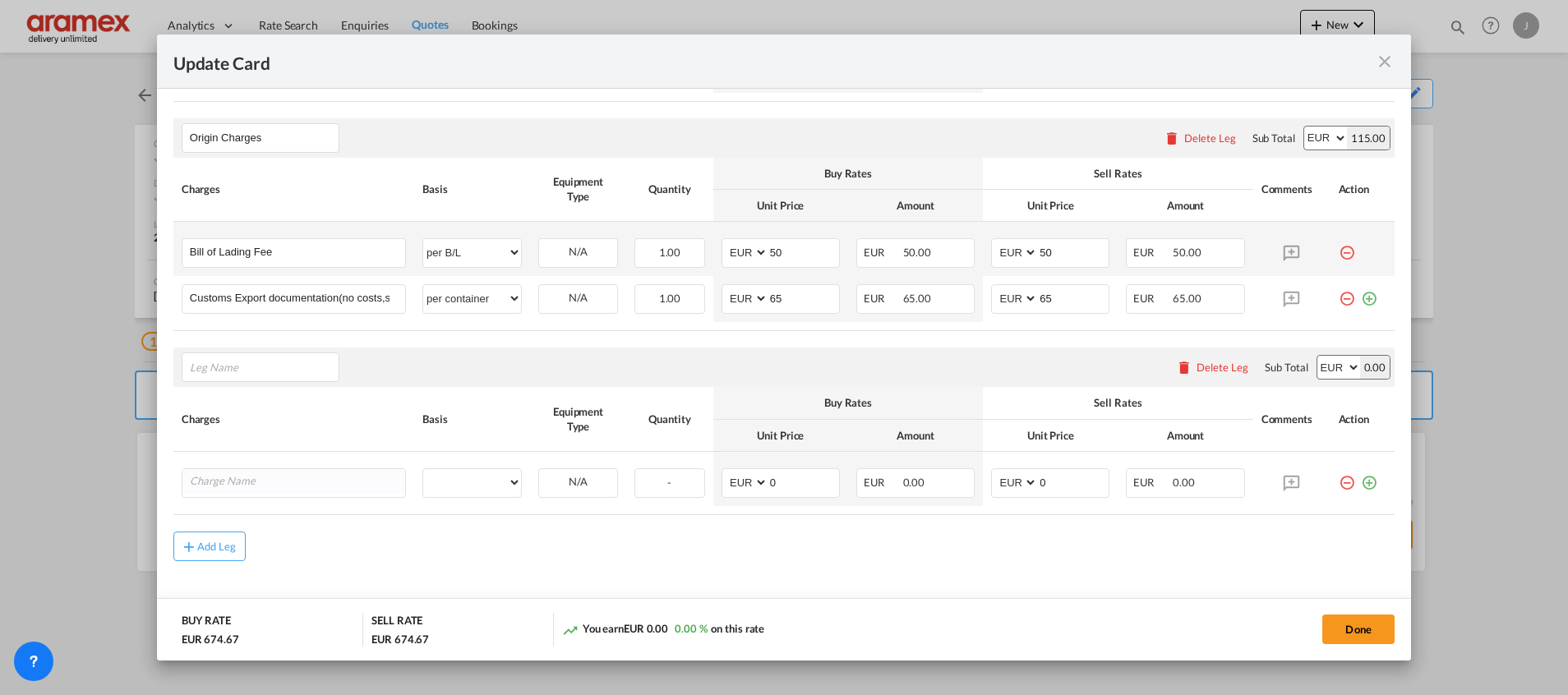
scroll to position [666, 0]
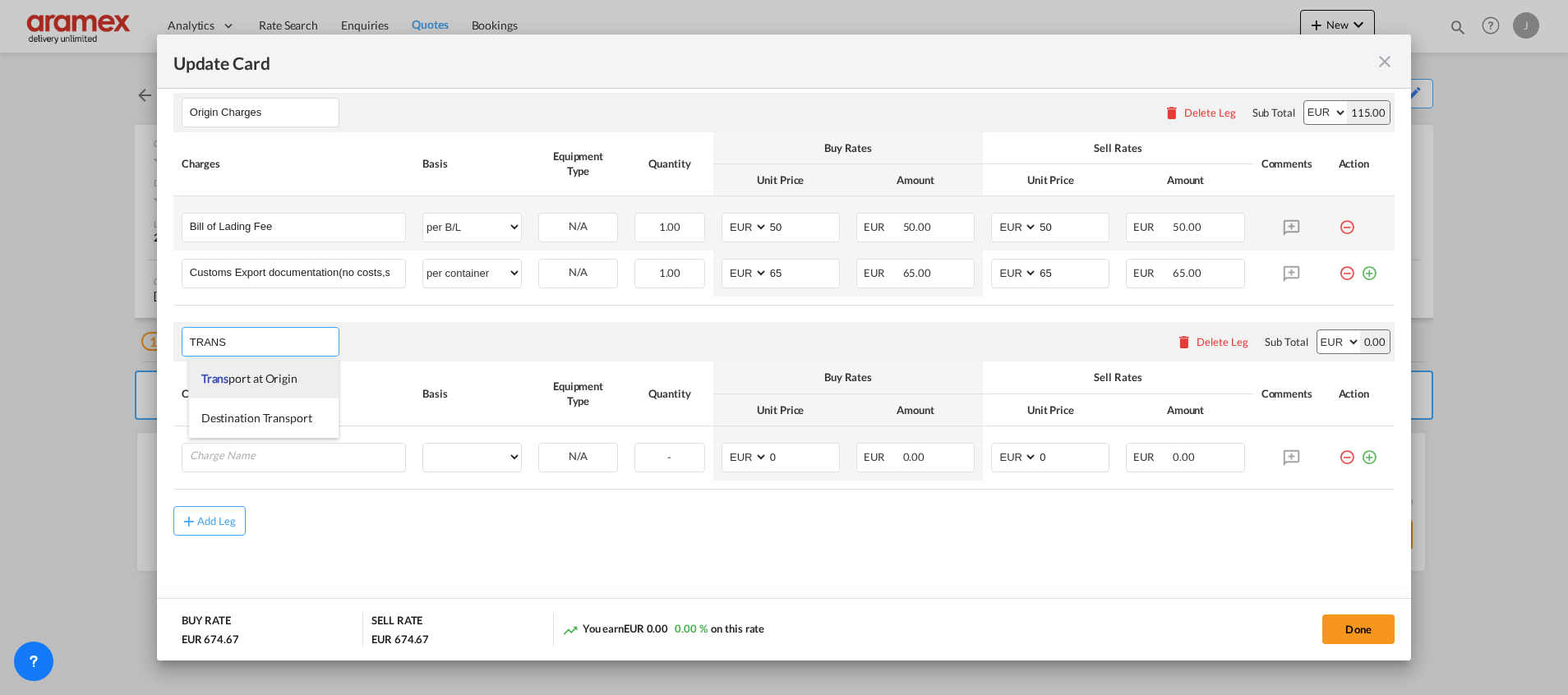
click at [268, 381] on span "Trans port at Origin" at bounding box center [249, 378] width 96 height 14
type input "Transport at Origin"
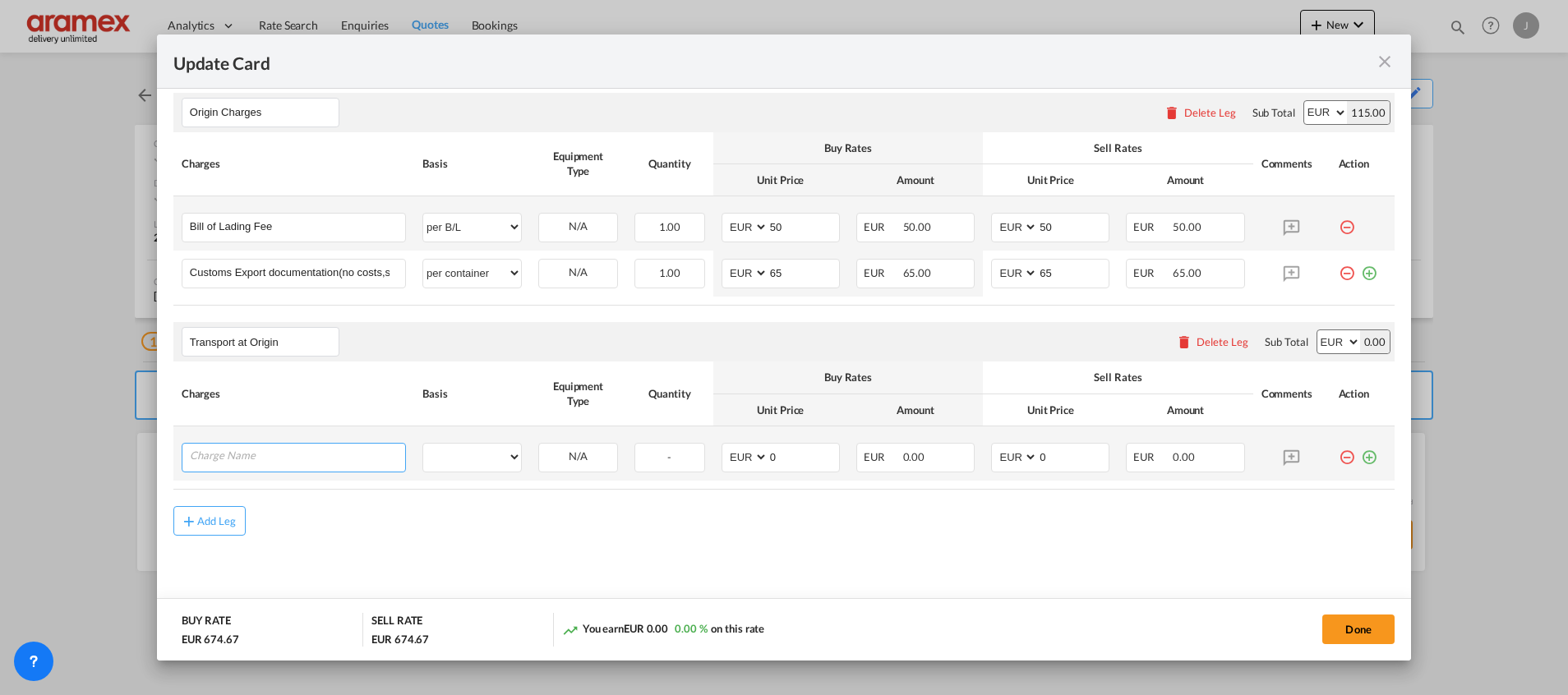
click at [238, 452] on input "Charge Name" at bounding box center [298, 456] width 216 height 25
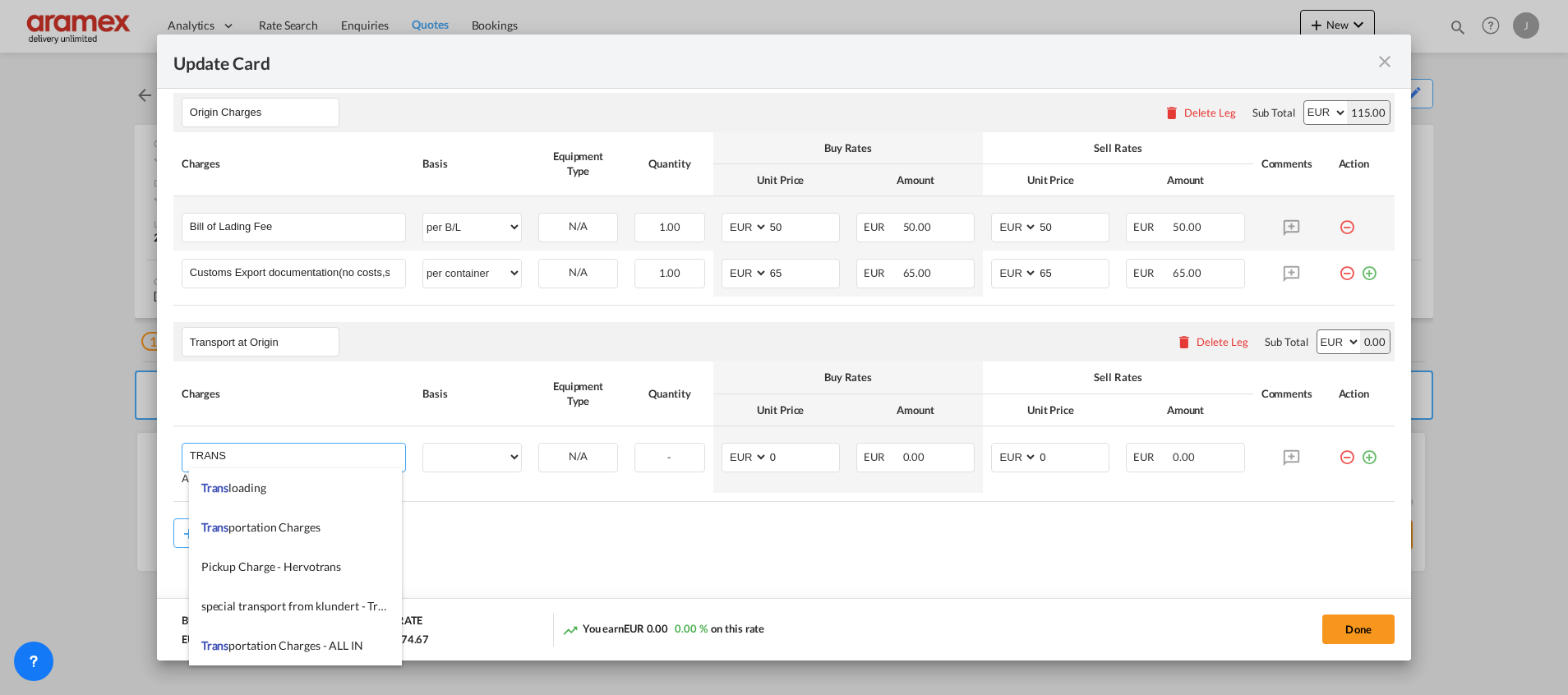
drag, startPoint x: 274, startPoint y: 452, endPoint x: 156, endPoint y: 452, distance: 118.0
click at [157, 452] on md-dialog-content "Port of Loading NLRTM T/S Liner/Carrier CMA CGM | SpotOn API Atlantic Container…" at bounding box center [784, 374] width 1254 height 571
click at [360, 607] on span "Empty Container Pickup and Delivery Charge" at bounding box center [314, 606] width 227 height 14
type input "Empty Container Pickup and Delivery Charge"
select select "per equipment"
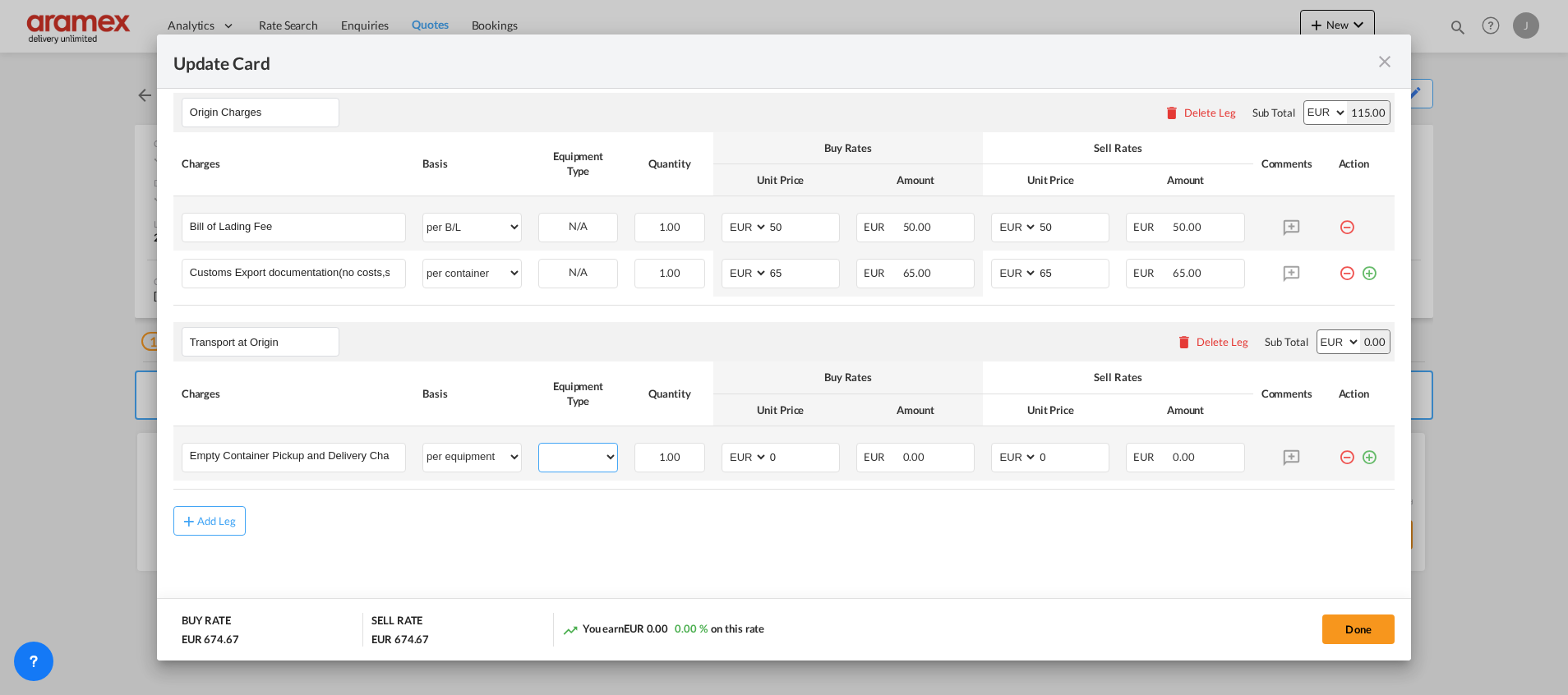
click at [575, 465] on select "20GP" at bounding box center [579, 457] width 78 height 23
select select "20GP"
click at [539, 446] on select "20GP" at bounding box center [579, 457] width 78 height 23
click at [1361, 455] on md-icon "icon-plus-circle-outline green-400-fg" at bounding box center [1369, 451] width 17 height 17
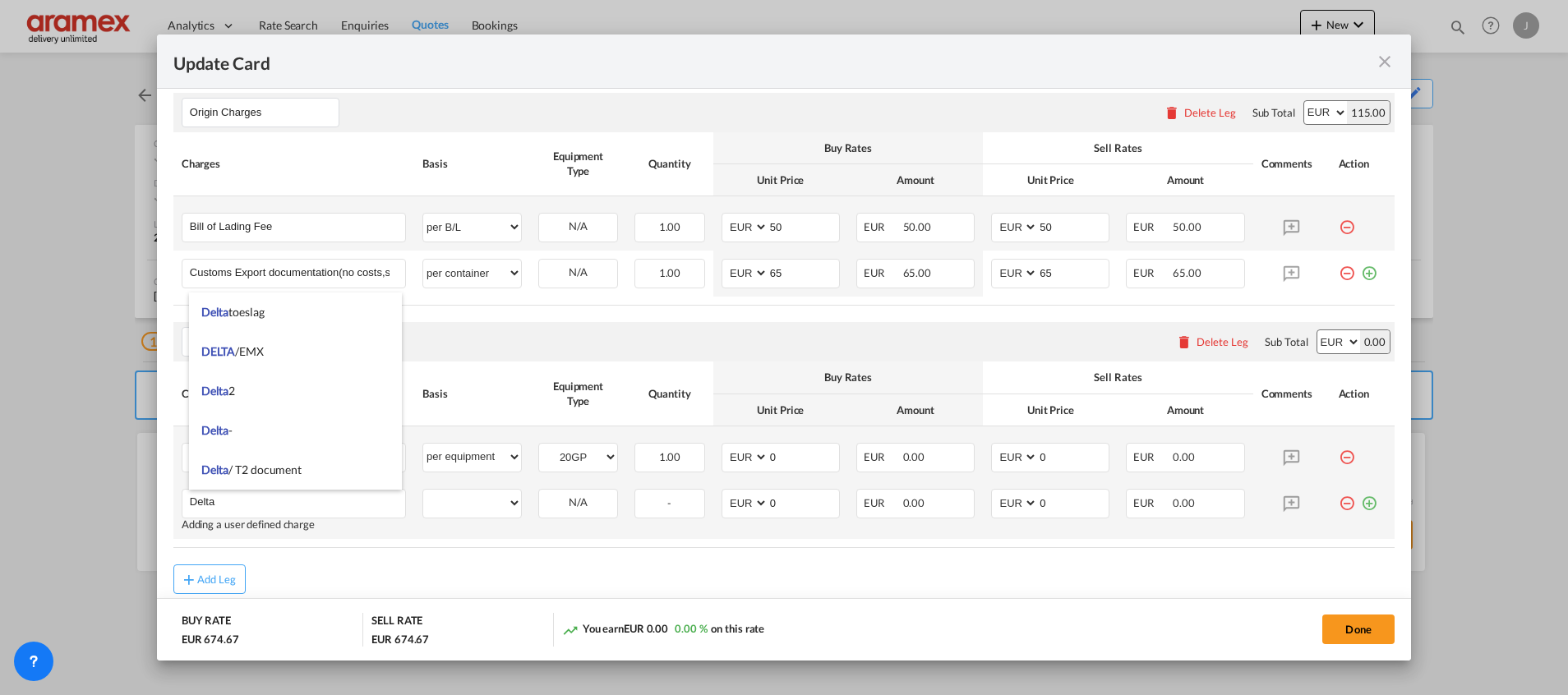
type input "Delta"
click at [1361, 502] on md-icon "icon-plus-circle-outline green-400-fg" at bounding box center [1369, 497] width 17 height 17
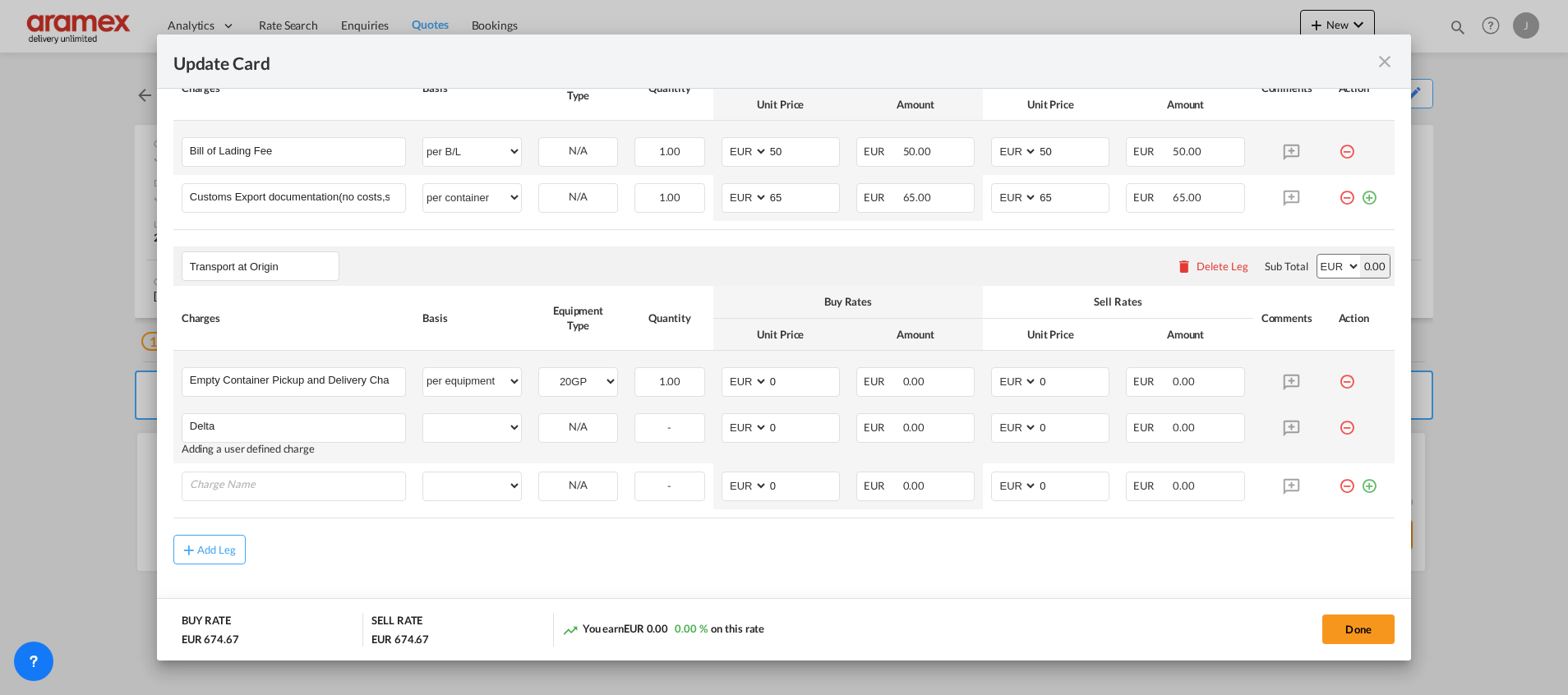
scroll to position [769, 0]
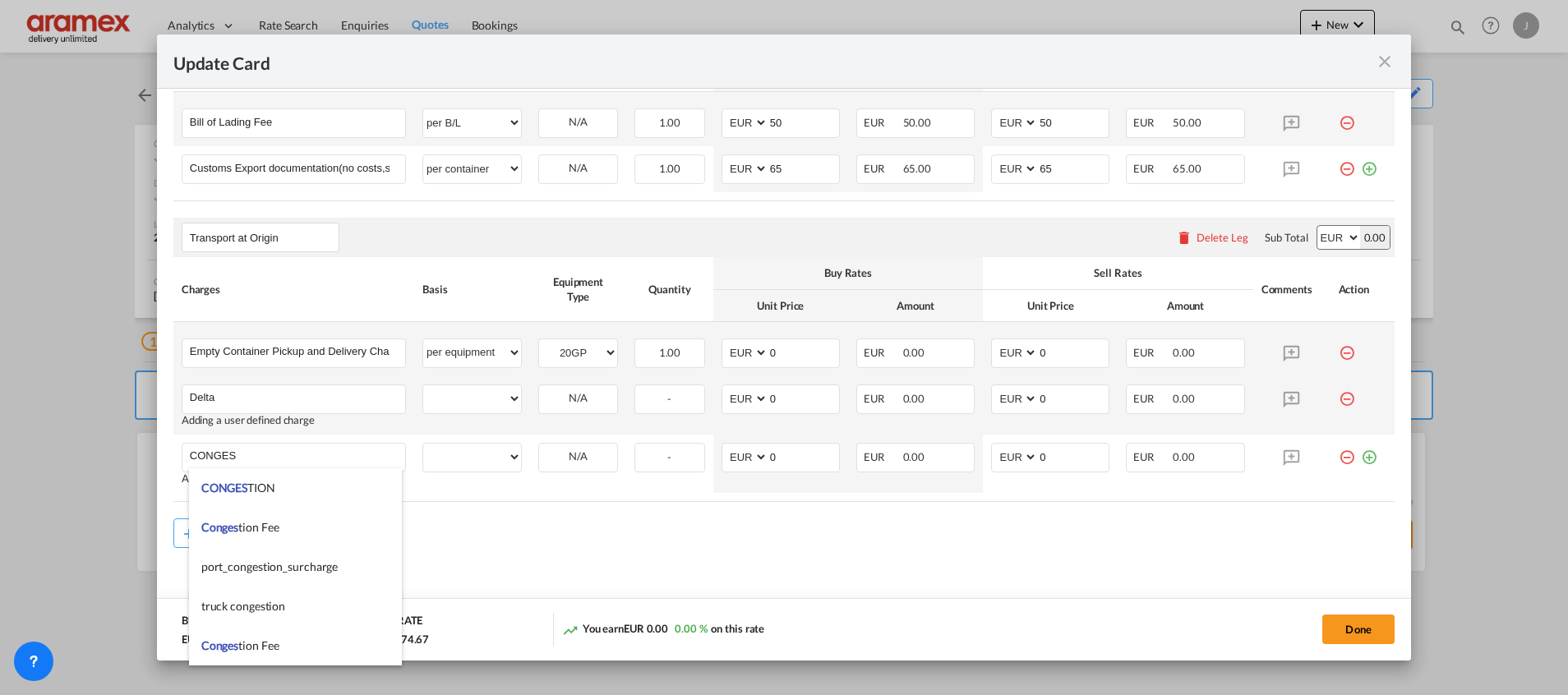
drag, startPoint x: 283, startPoint y: 515, endPoint x: 322, endPoint y: 530, distance: 41.8
click at [284, 516] on li "Conges tion Fee" at bounding box center [295, 527] width 213 height 39
type input "Congestion Fee"
select select "per equipment"
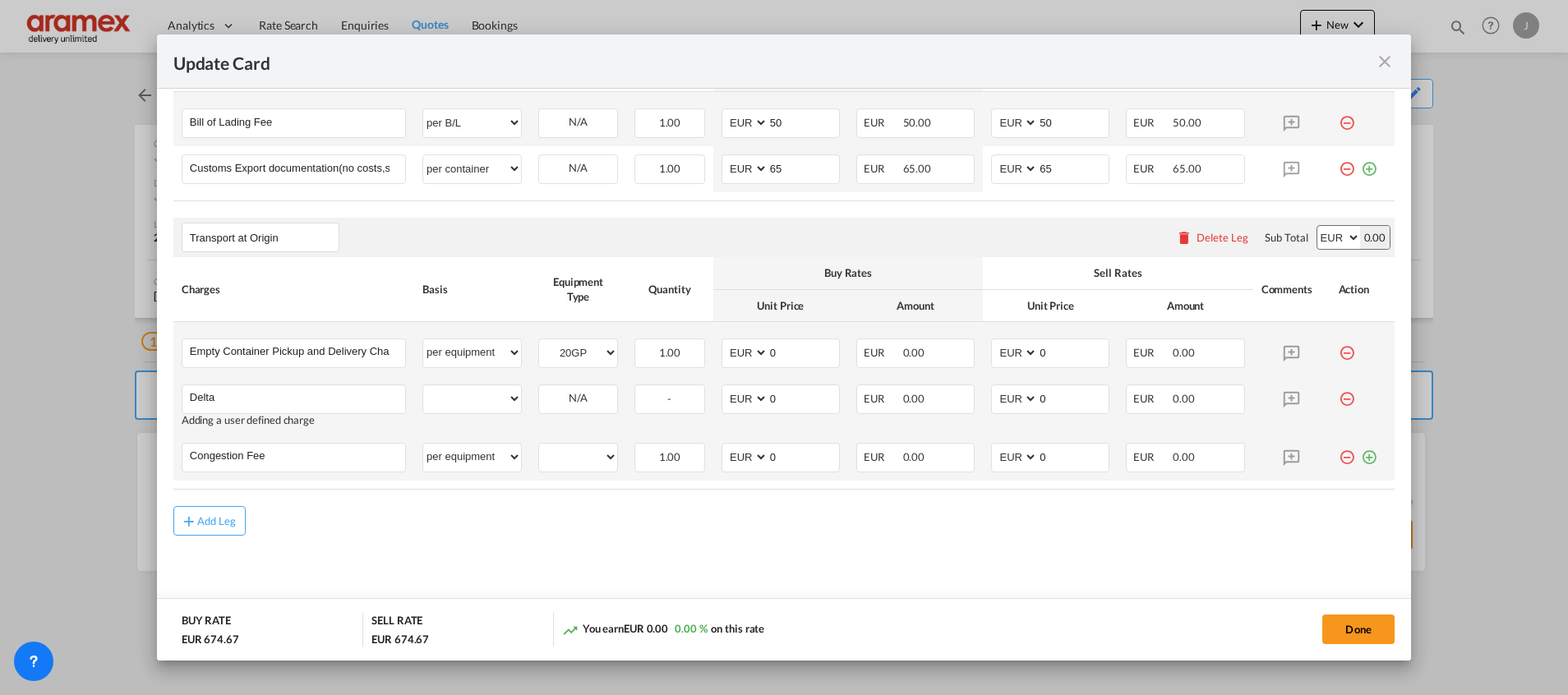
click at [1361, 454] on md-icon "icon-plus-circle-outline green-400-fg" at bounding box center [1369, 451] width 17 height 17
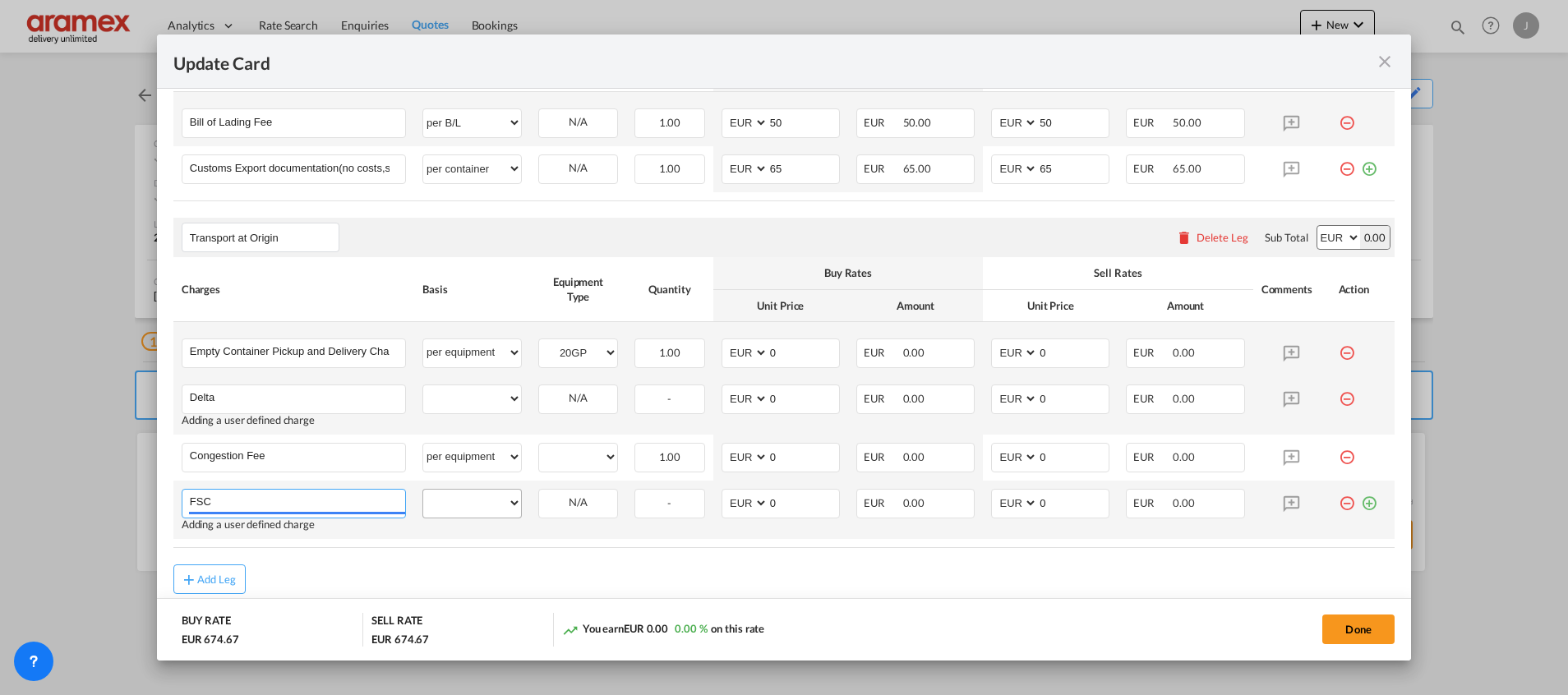
type input "FSC"
drag, startPoint x: 482, startPoint y: 499, endPoint x: 482, endPoint y: 486, distance: 13.0
click at [482, 499] on select "per equipment per container per B/L per shipping bill per shipment % on pickup …" at bounding box center [473, 503] width 98 height 26
select select "per equipment"
click at [424, 490] on select "per equipment per container per B/L per shipping bill per shipment % on pickup …" at bounding box center [473, 503] width 98 height 26
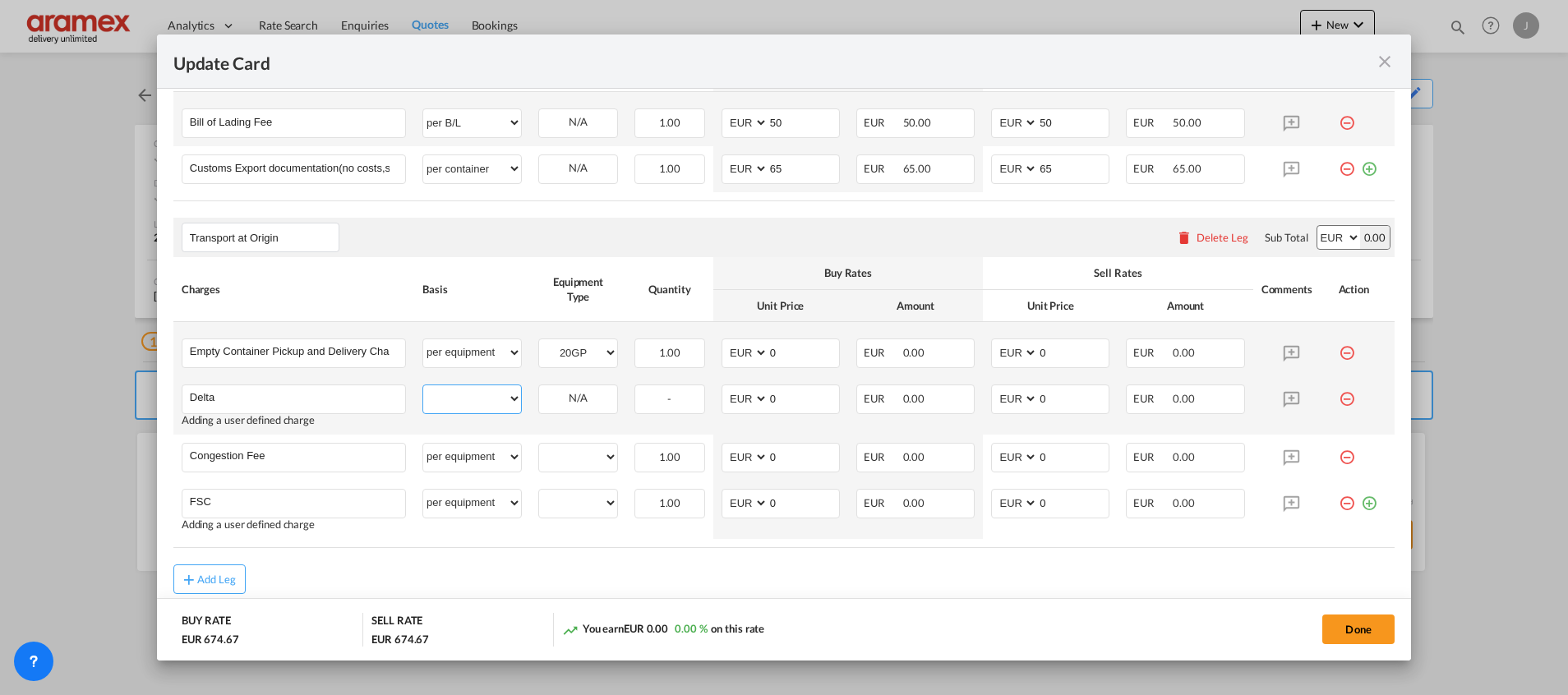
click at [456, 395] on select "per equipment per container per B/L per shipping bill per shipment % on pickup …" at bounding box center [473, 398] width 98 height 26
select select "per equipment"
click at [424, 385] on select "per equipment per container per B/L per shipping bill per shipment % on pickup …" at bounding box center [473, 398] width 98 height 26
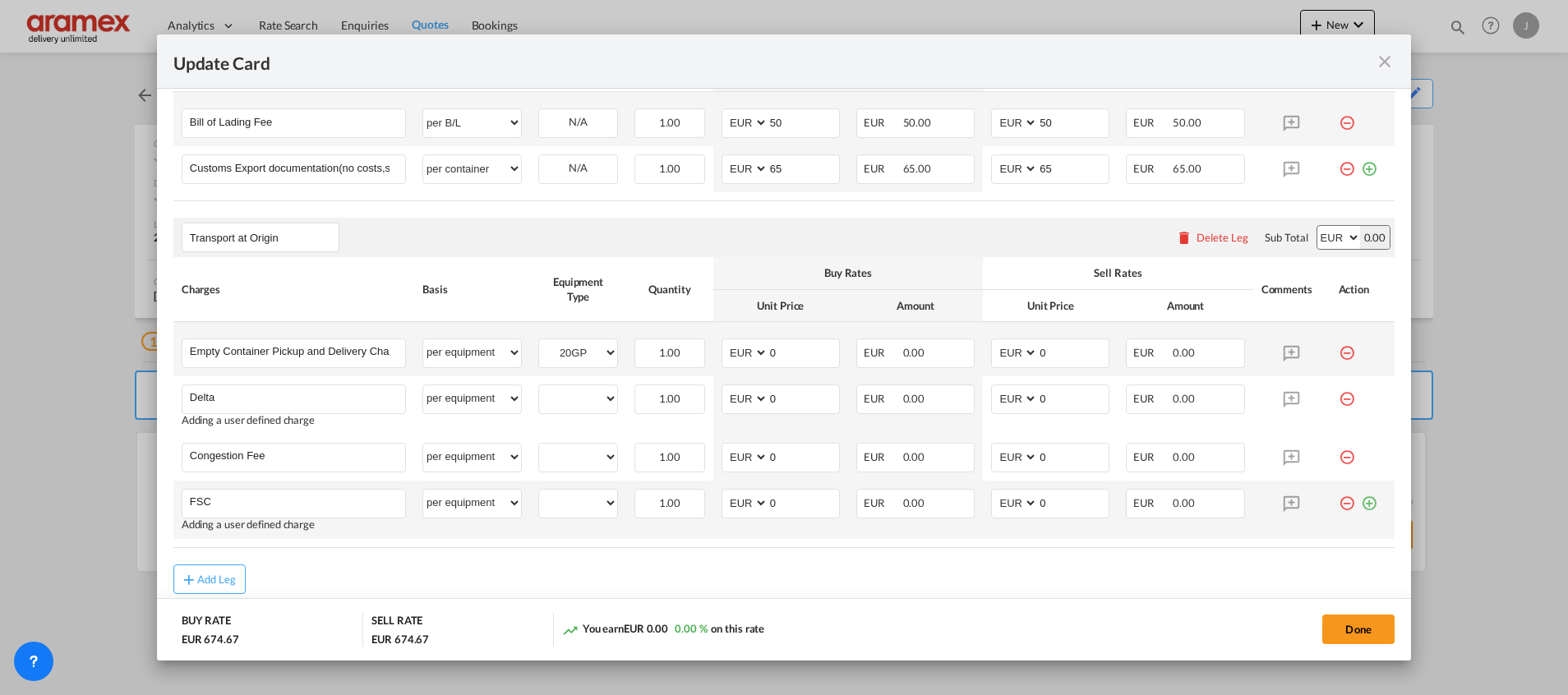
click at [1361, 504] on md-icon "icon-plus-circle-outline green-400-fg" at bounding box center [1369, 497] width 17 height 17
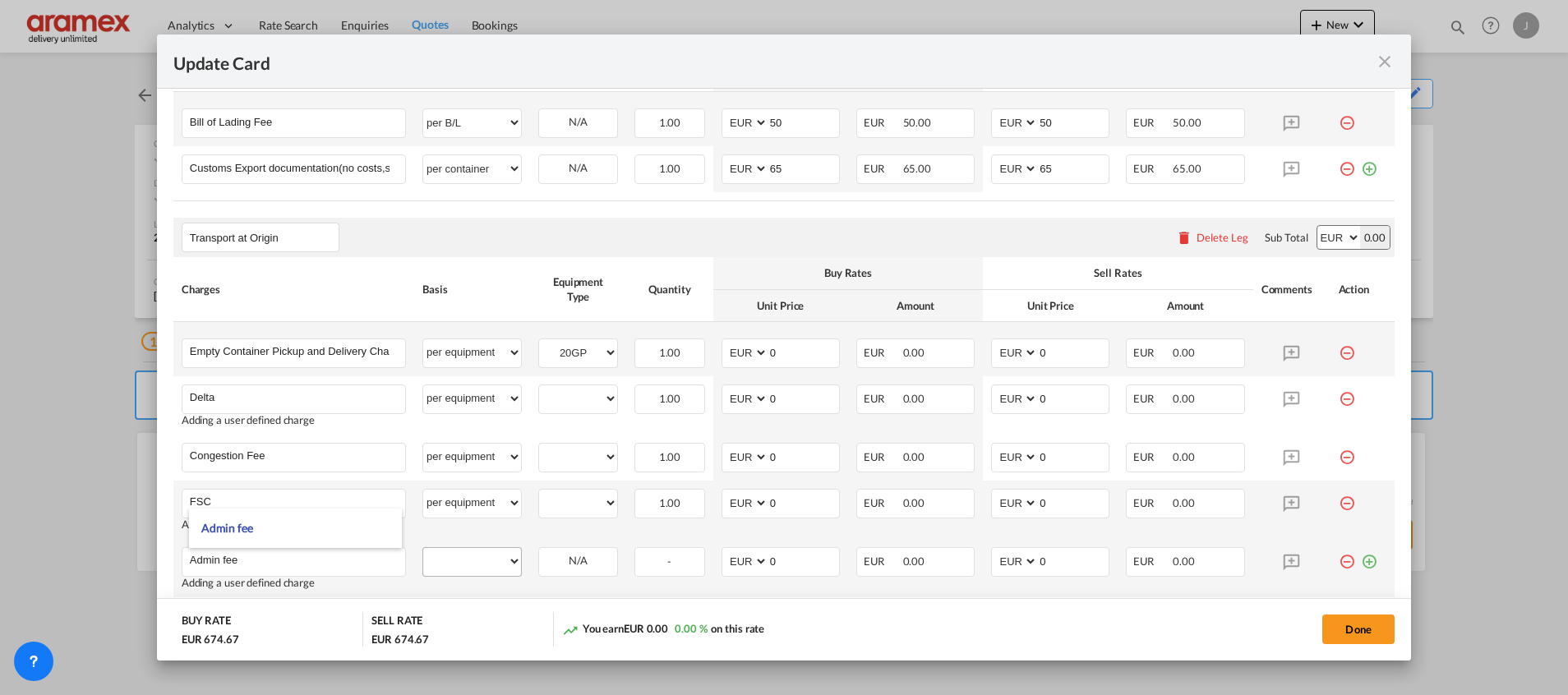
type input "Admin fee"
click at [471, 549] on select "per equipment per container per B/L per shipping bill per shipment % on pickup …" at bounding box center [473, 561] width 98 height 26
select select "per equipment"
click at [424, 548] on select "per equipment per container per B/L per shipping bill per shipment % on pickup …" at bounding box center [473, 561] width 98 height 26
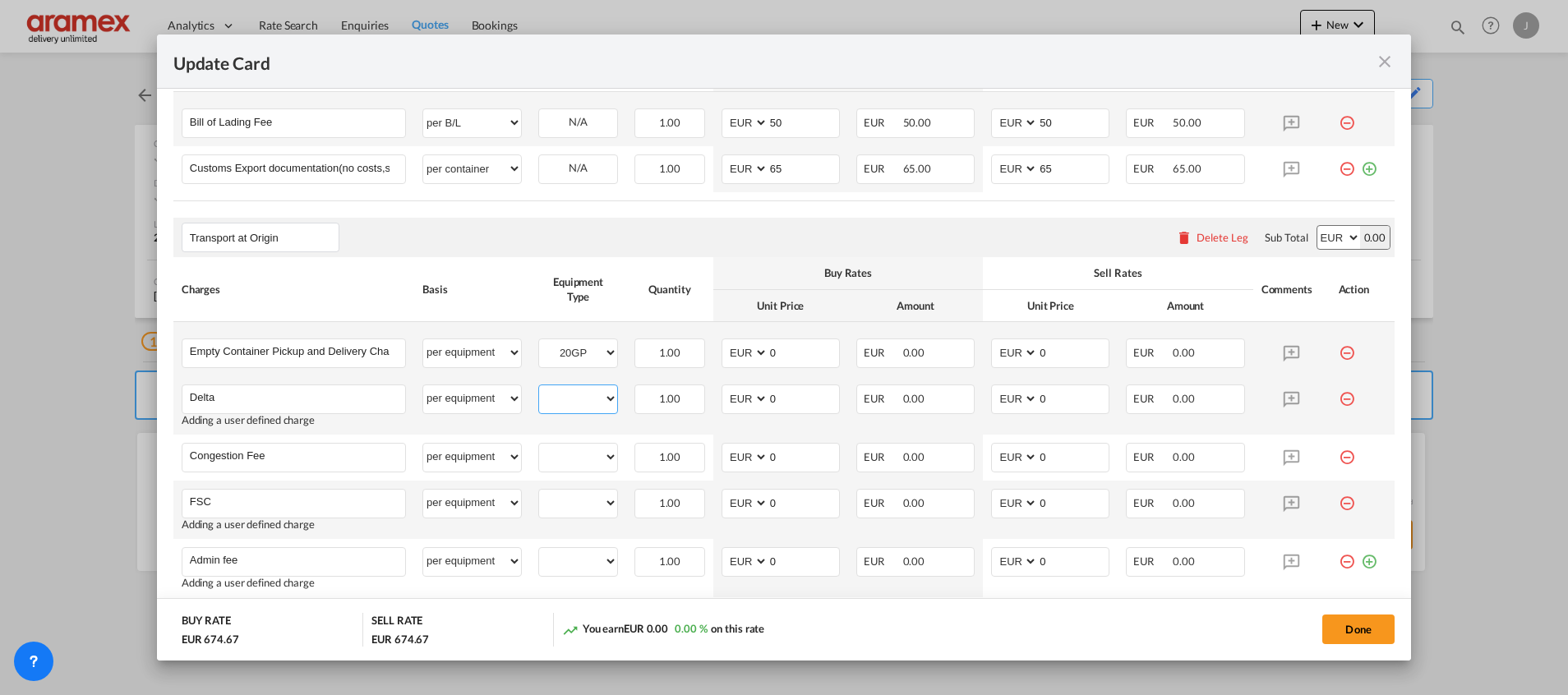
drag, startPoint x: 570, startPoint y: 393, endPoint x: 574, endPoint y: 409, distance: 16.5
click at [570, 393] on select "20GP" at bounding box center [579, 399] width 78 height 23
click at [539, 388] on select "20GP" at bounding box center [579, 399] width 78 height 23
drag, startPoint x: 582, startPoint y: 397, endPoint x: 594, endPoint y: 410, distance: 17.7
click at [582, 397] on select "20GP" at bounding box center [579, 399] width 78 height 23
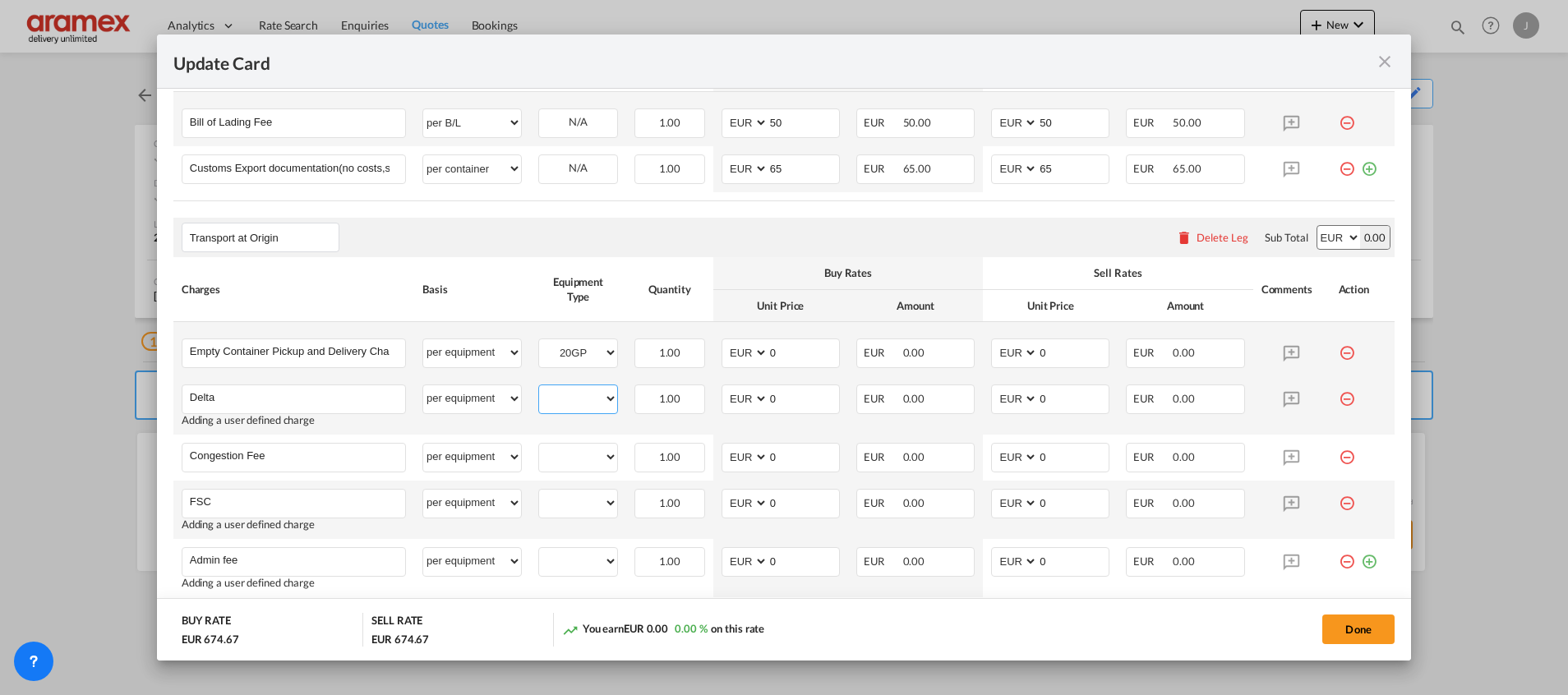
select select "20GP"
click at [539, 388] on select "20GP" at bounding box center [579, 399] width 78 height 23
click at [581, 465] on select "20GP" at bounding box center [579, 457] width 78 height 23
select select "20GP"
click at [539, 446] on select "20GP" at bounding box center [579, 457] width 78 height 23
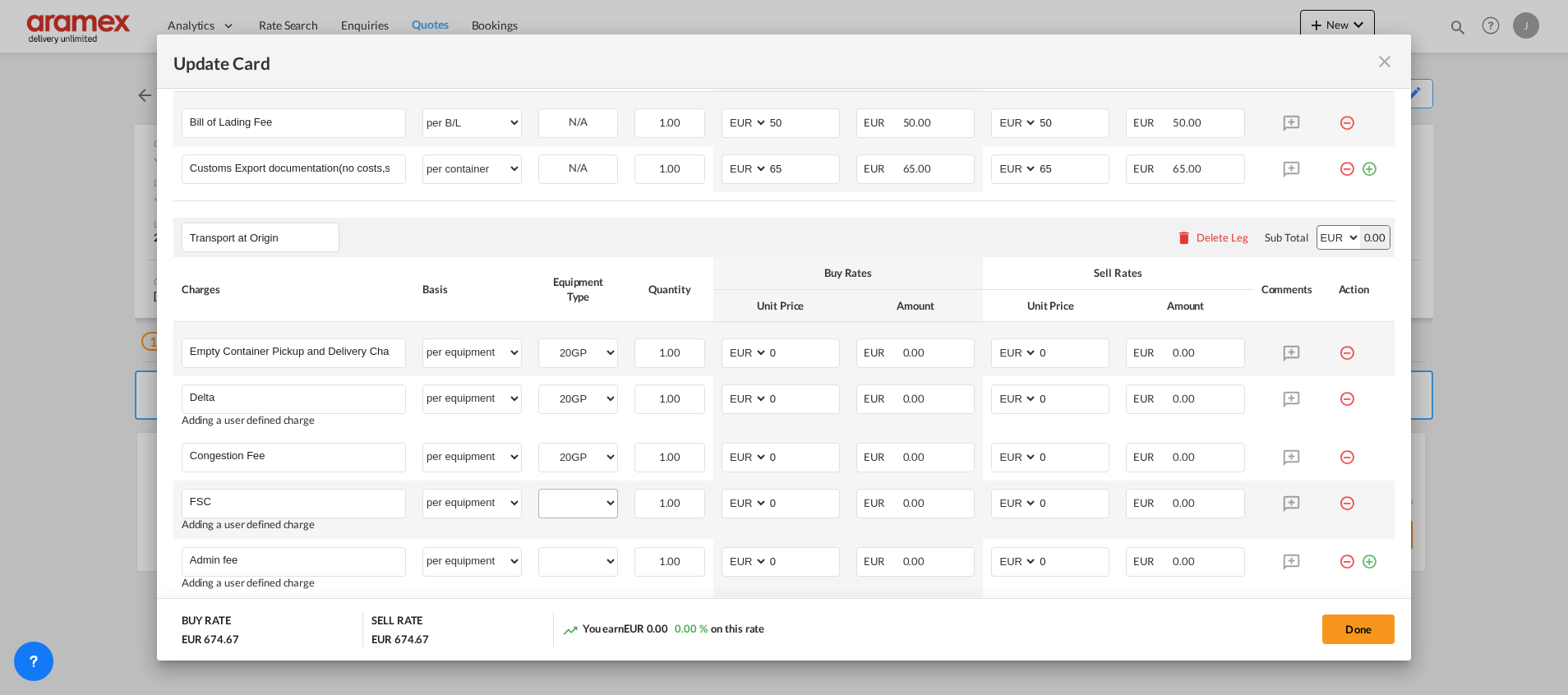
click at [575, 516] on div "20GP" at bounding box center [578, 504] width 79 height 29
click at [577, 504] on select "20GP" at bounding box center [579, 503] width 78 height 23
select select "20GP"
click at [539, 492] on select "20GP" at bounding box center [579, 503] width 78 height 23
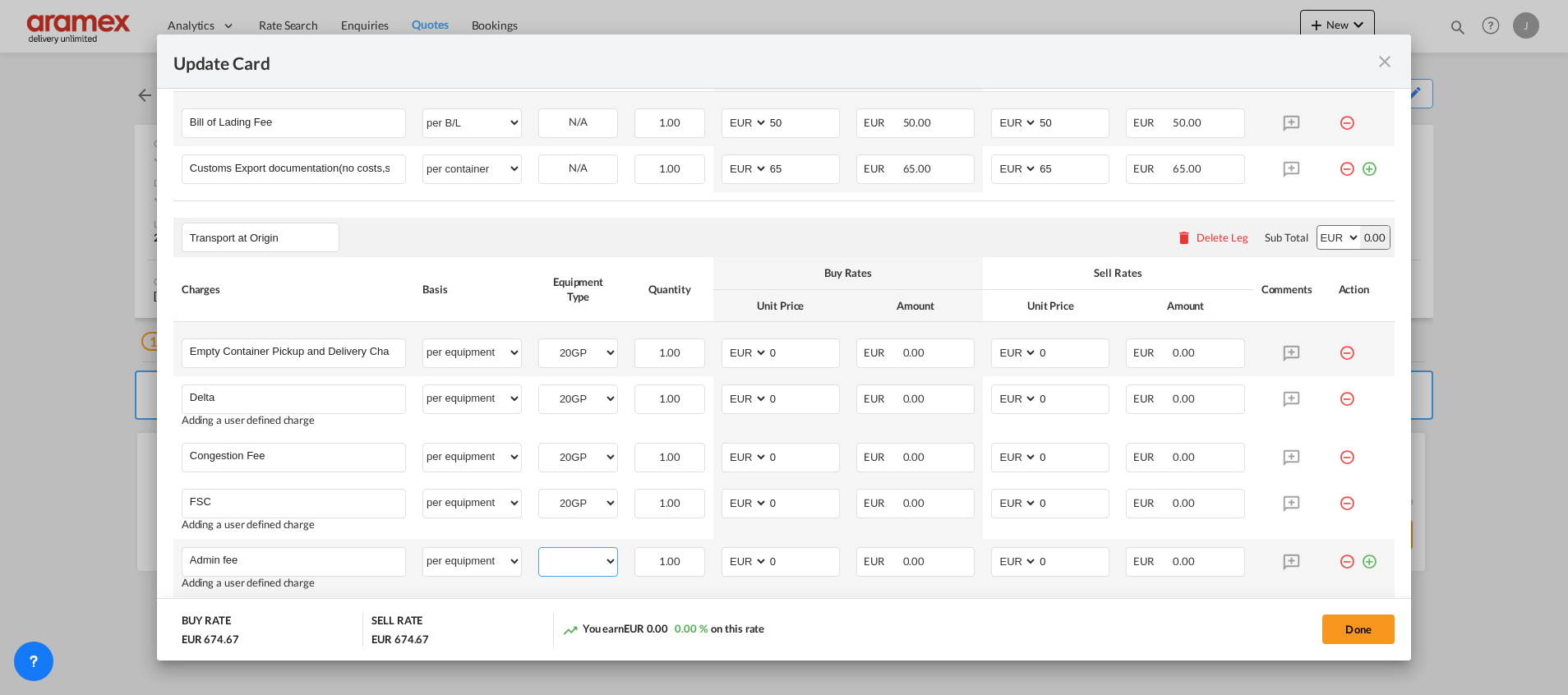
click at [577, 559] on select "20GP" at bounding box center [579, 562] width 78 height 23
select select "20GP"
click at [539, 551] on select "20GP" at bounding box center [579, 562] width 78 height 23
drag, startPoint x: 785, startPoint y: 561, endPoint x: 720, endPoint y: 563, distance: 65.0
click at [722, 563] on md-input-container "AED AFN ALL AMD ANG AOA ARS AUD AWG AZN BAM BBD BDT BGN BHD BIF BMD BND BOB BRL…" at bounding box center [781, 562] width 119 height 29
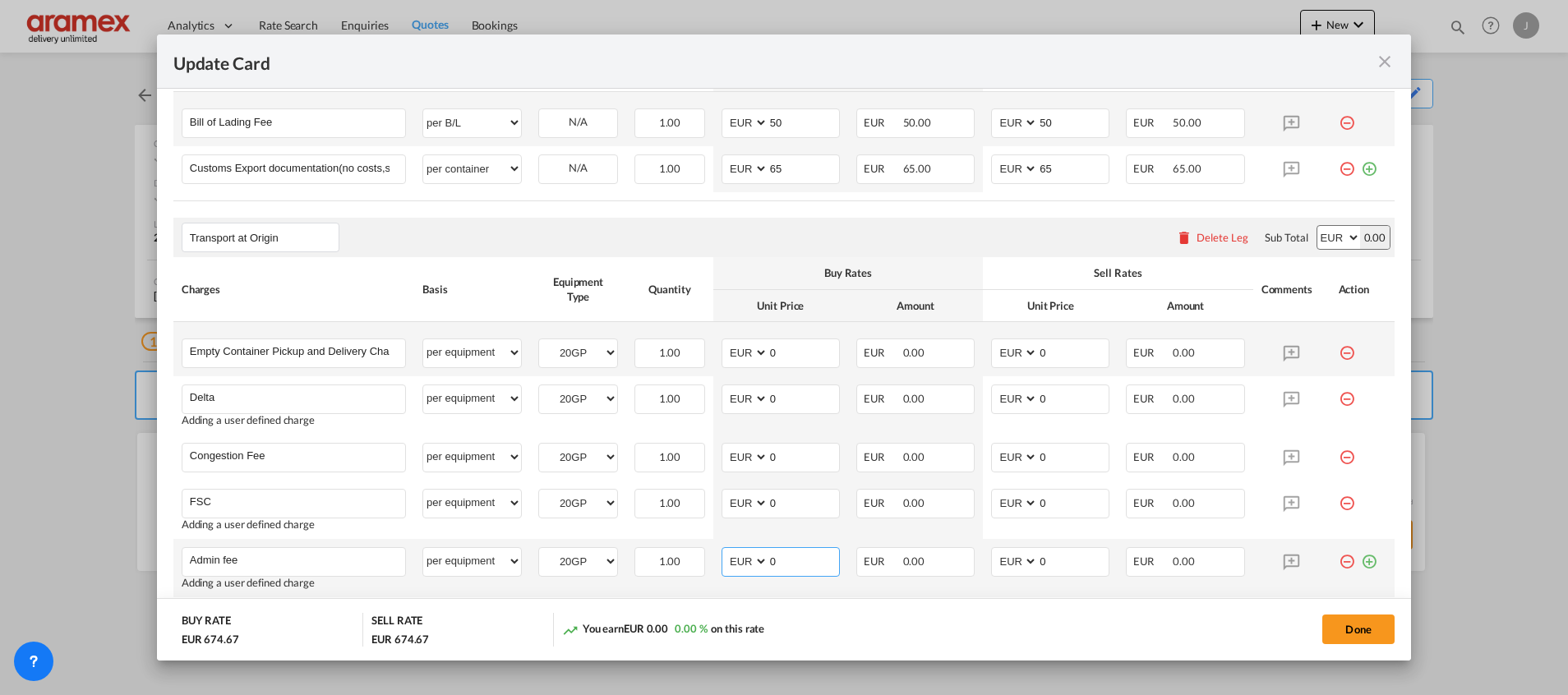
paste input "€ 39.11"
drag, startPoint x: 779, startPoint y: 561, endPoint x: 819, endPoint y: 561, distance: 40.0
click at [819, 561] on input "€ 39.11" at bounding box center [804, 560] width 71 height 25
type input "€ 39.11"
drag, startPoint x: 765, startPoint y: 502, endPoint x: 720, endPoint y: 501, distance: 45.0
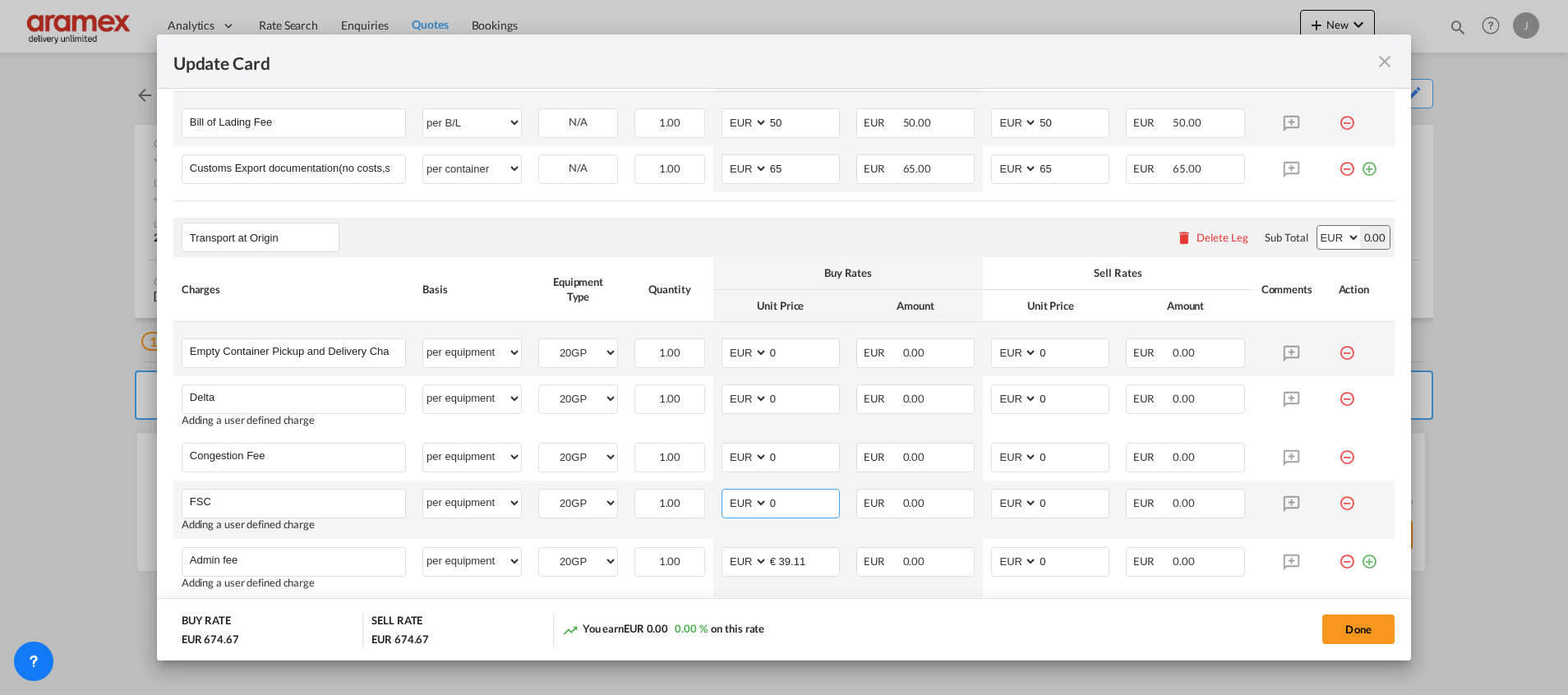
click at [722, 501] on md-input-container "AED AFN ALL AMD ANG AOA ARS AUD AWG AZN BAM BBD BDT BGN BHD BIF BMD BND BOB BRL…" at bounding box center [781, 504] width 119 height 29
paste input "39.11"
type input "39.11"
drag, startPoint x: 1060, startPoint y: 500, endPoint x: 989, endPoint y: 500, distance: 71.0
click at [991, 500] on md-input-container "AED AFN ALL AMD ANG AOA ARS AUD AWG AZN BAM BBD BDT BGN BHD BIF BMD BND BOB BRL…" at bounding box center [1050, 504] width 119 height 29
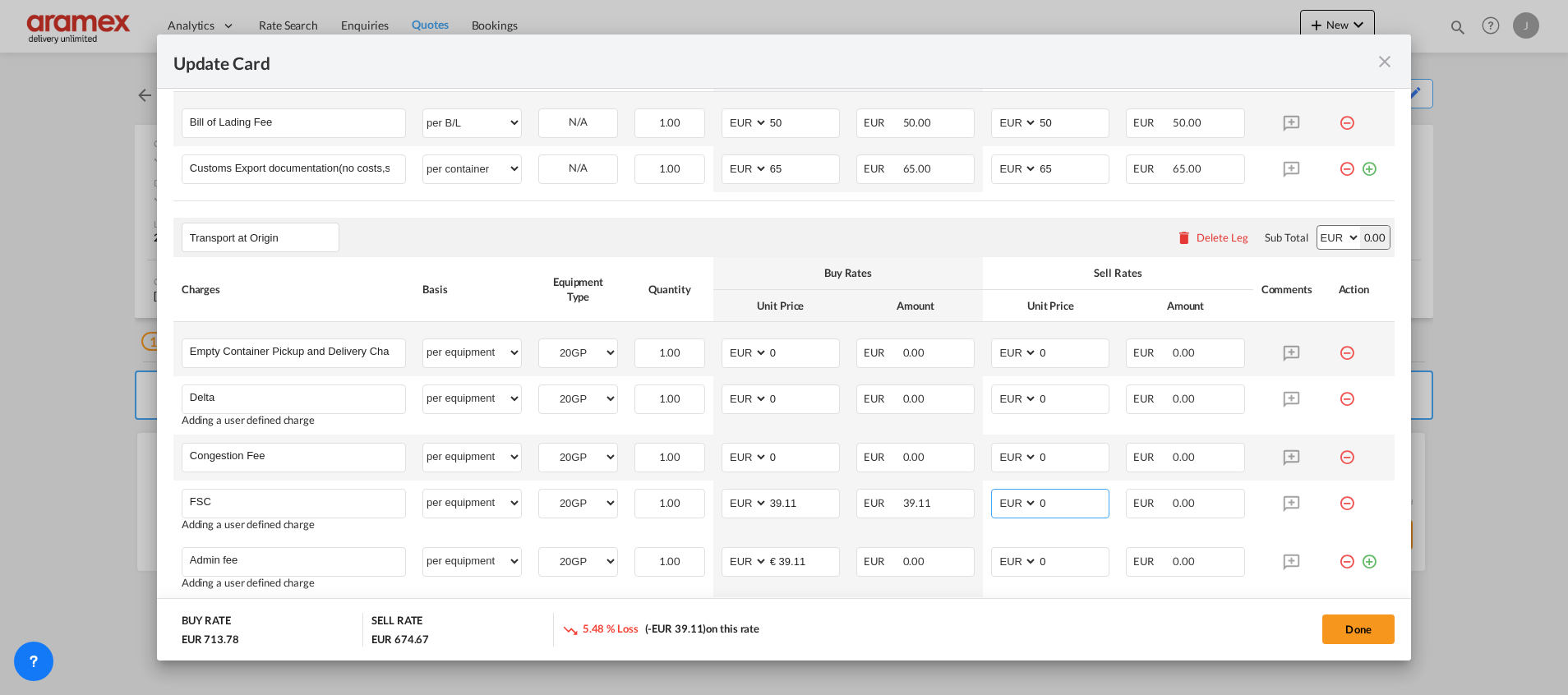
paste input "39.11"
type input "39.11"
drag, startPoint x: 798, startPoint y: 461, endPoint x: 691, endPoint y: 455, distance: 107.2
click at [691, 455] on tr "Congestion Fee Please Enter User Defined Charges Cannot Be Published per equipm…" at bounding box center [784, 457] width 1222 height 46
type input "17"
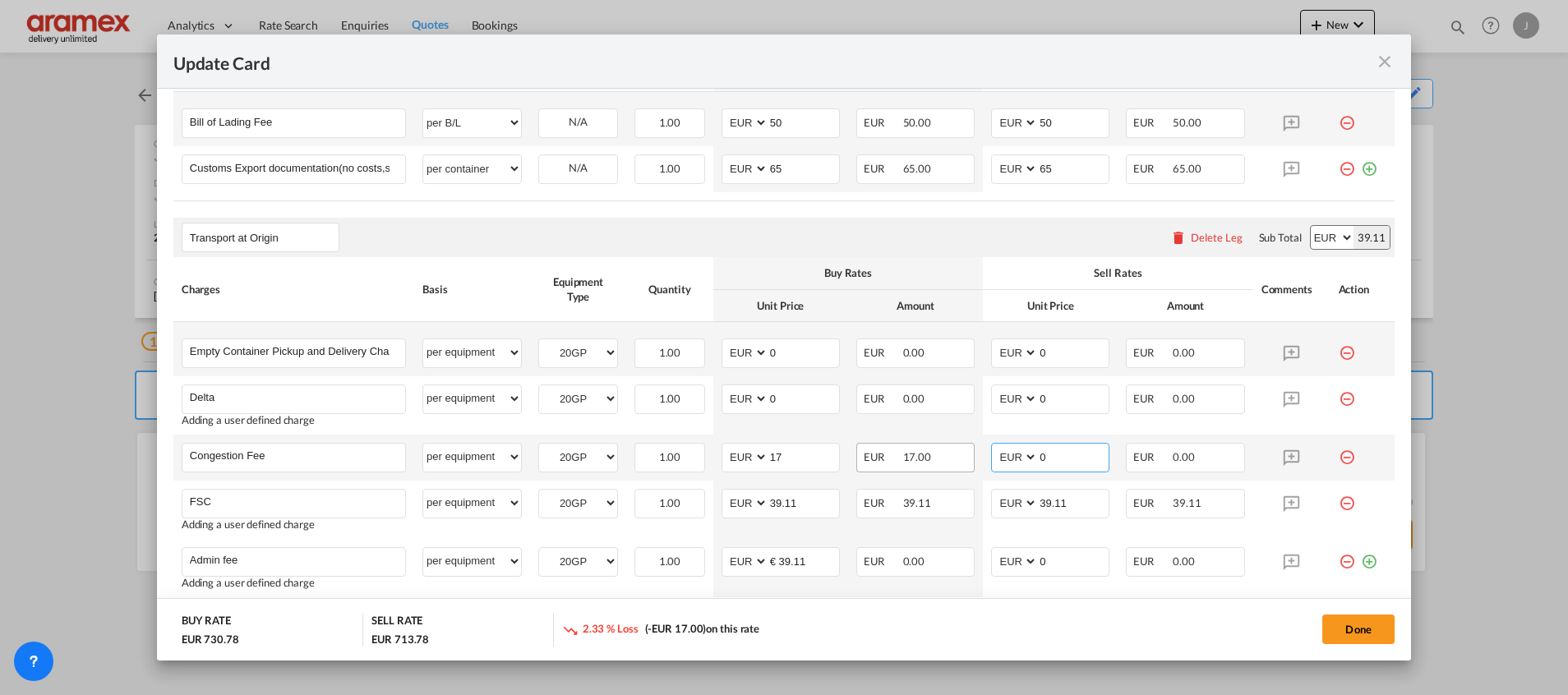
click at [928, 452] on tr "Congestion Fee Please Enter User Defined Charges Cannot Be Published per equipm…" at bounding box center [784, 457] width 1222 height 46
type input "17"
drag, startPoint x: 789, startPoint y: 399, endPoint x: 745, endPoint y: 399, distance: 44.0
click at [745, 399] on md-input-container "AED AFN ALL AMD ANG AOA ARS AUD AWG AZN BAM BBD BDT BGN BHD BIF BMD BND BOB BRL…" at bounding box center [781, 399] width 119 height 29
drag, startPoint x: 786, startPoint y: 390, endPoint x: 735, endPoint y: 393, distance: 51.1
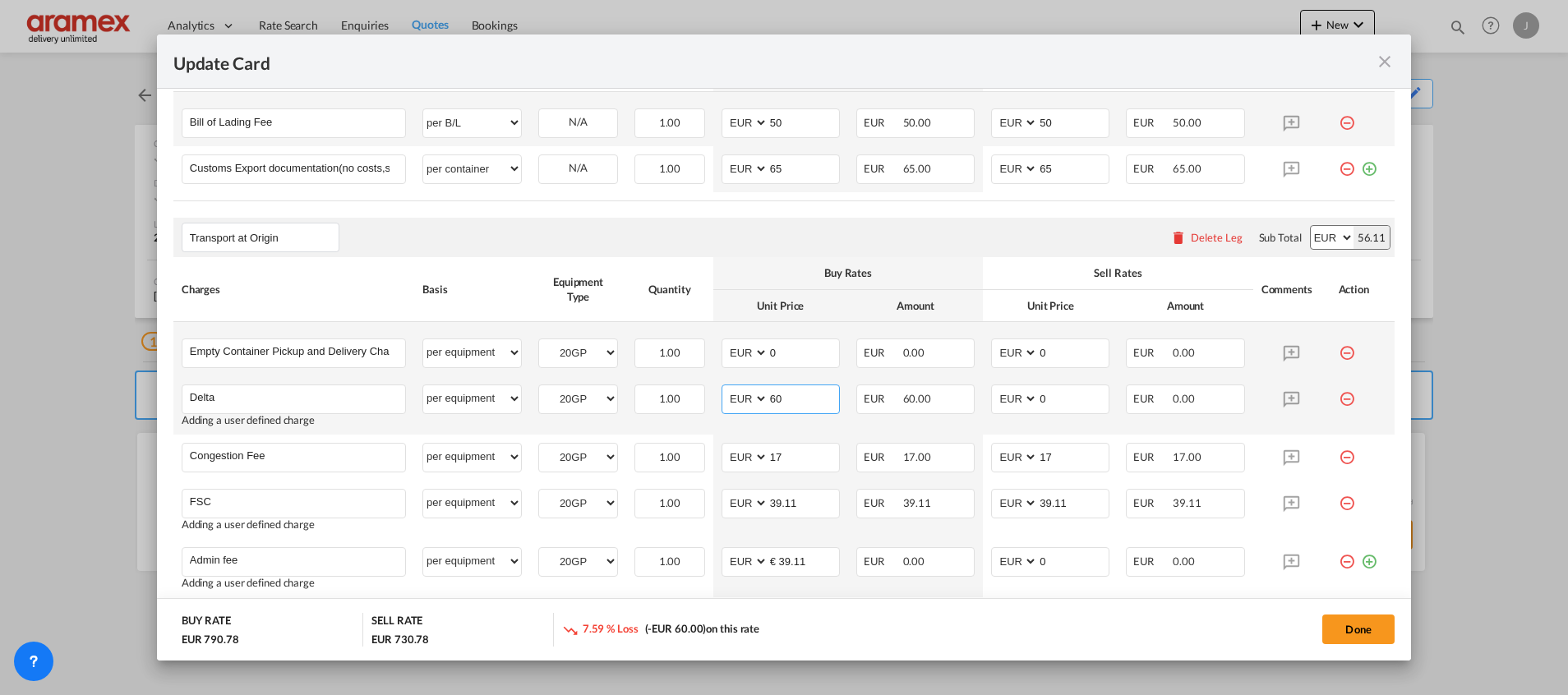
click at [739, 393] on md-input-container "AED AFN ALL AMD ANG AOA ARS AUD AWG AZN BAM BBD BDT BGN BHD BIF BMD BND [PERSON…" at bounding box center [781, 399] width 119 height 29
type input "60"
drag, startPoint x: 1049, startPoint y: 398, endPoint x: 973, endPoint y: 398, distance: 76.0
click at [983, 398] on td "AED AFN ALL AMD ANG AOA ARS AUD AWG AZN BAM BBD BDT BGN BHD BIF BMD BND [PERSON…" at bounding box center [1049, 406] width 134 height 59
paste input "6"
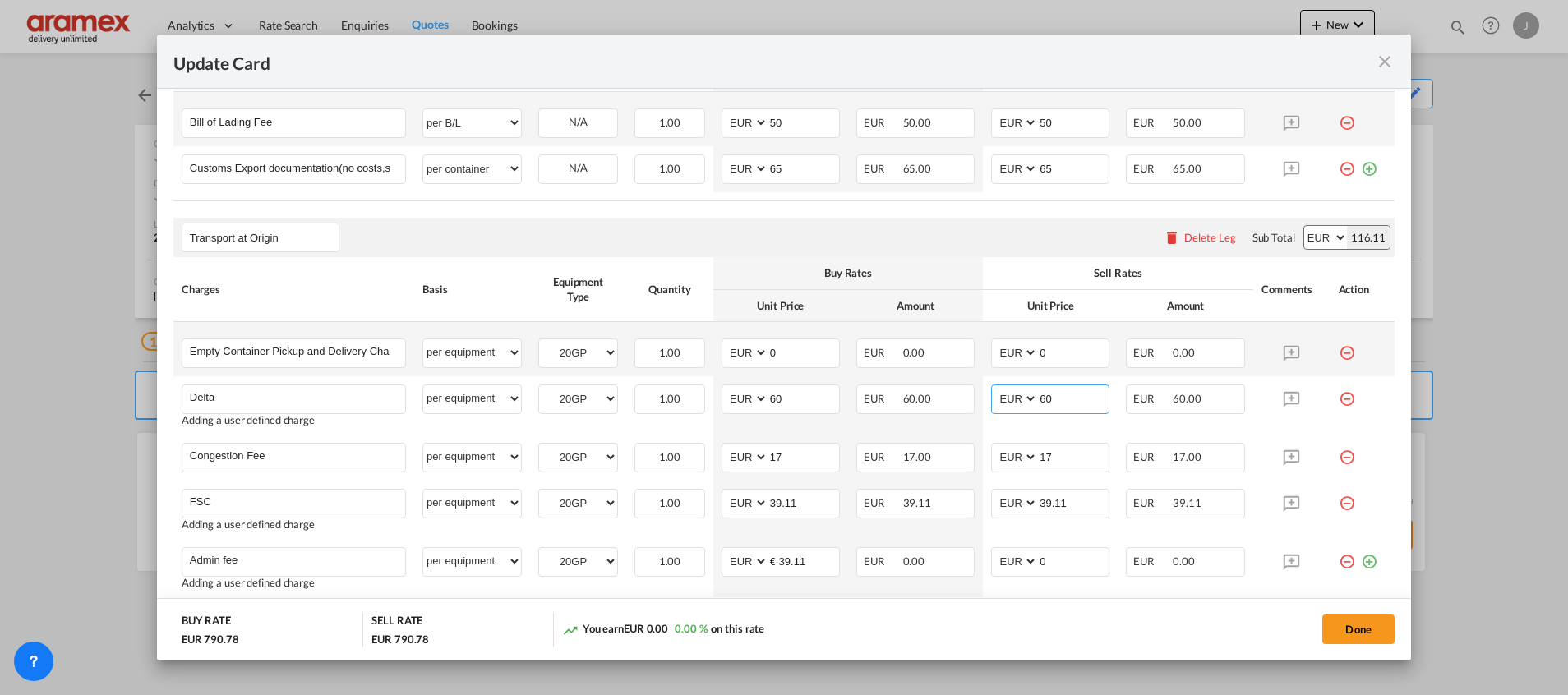
type input "60"
drag, startPoint x: 788, startPoint y: 353, endPoint x: 724, endPoint y: 345, distance: 64.5
click at [724, 345] on md-input-container "AED AFN ALL AMD ANG AOA ARS AUD AWG AZN BAM BBD BDT BGN BHD BIF BMD BND BOB BRL…" at bounding box center [781, 353] width 119 height 29
paste input "€ 314.12"
click at [780, 354] on input "€ 314.12" at bounding box center [804, 351] width 71 height 25
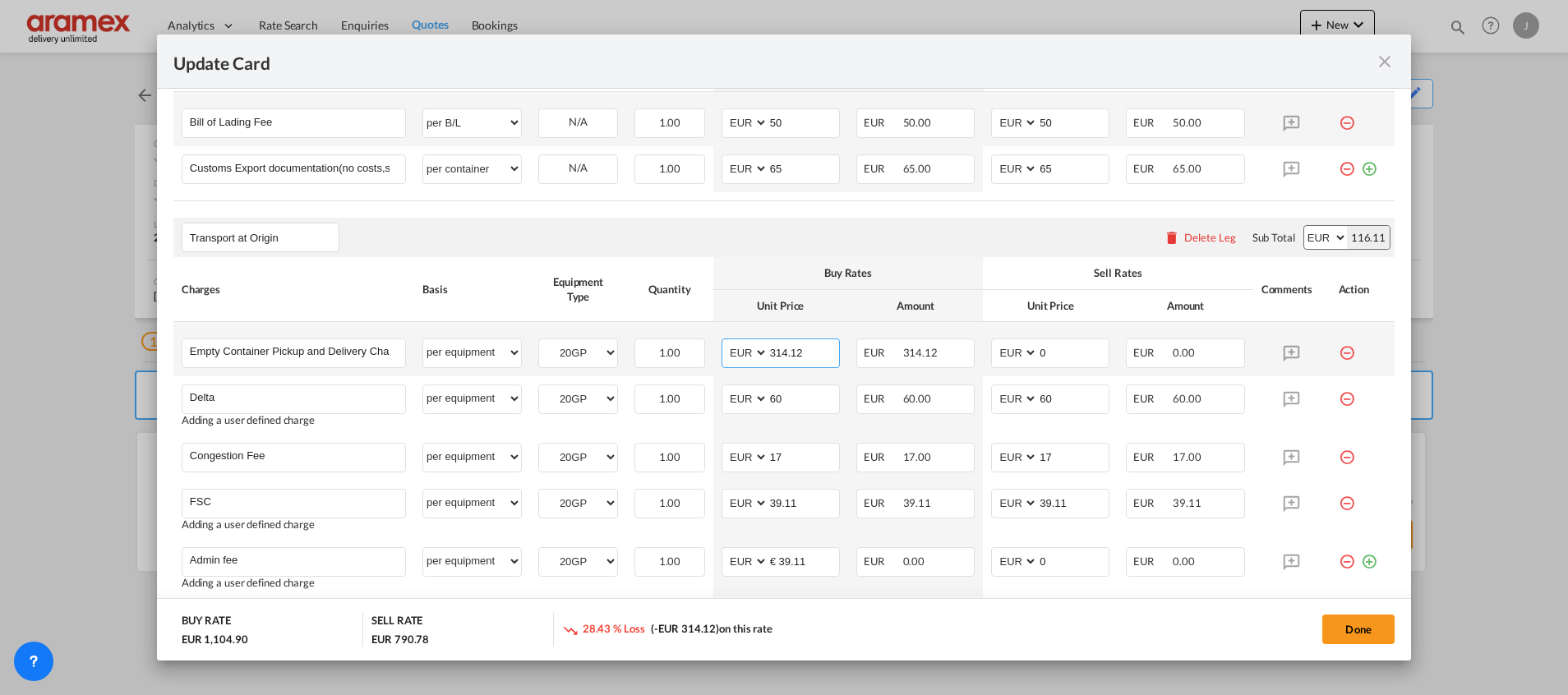
click at [780, 354] on input "314.12" at bounding box center [804, 351] width 71 height 25
type input "314.12"
drag, startPoint x: 1044, startPoint y: 347, endPoint x: 956, endPoint y: 347, distance: 88.0
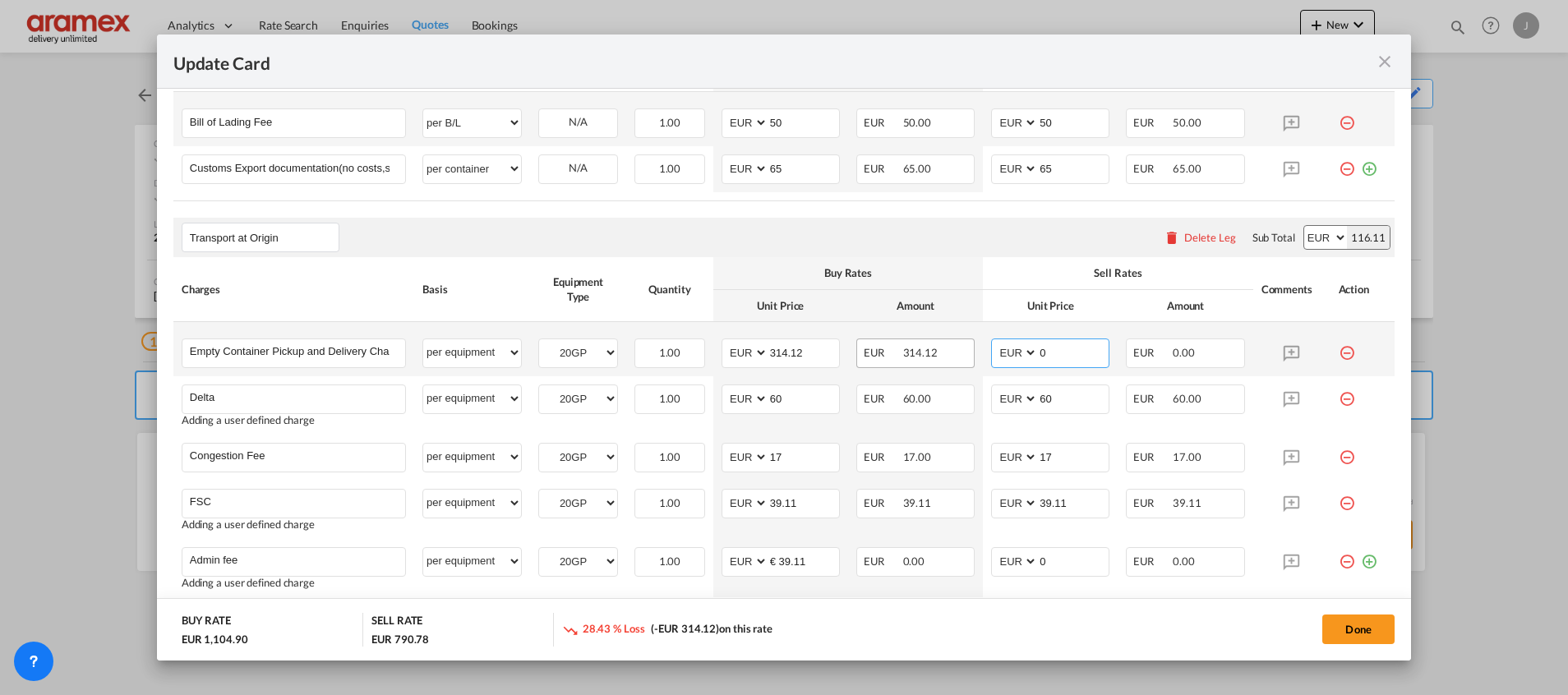
click at [956, 347] on tr "Empty Container Pickup and Delivery Charge Please Enter User Defined Charges Ca…" at bounding box center [784, 349] width 1222 height 54
paste input "314.12"
type input "314.12"
click at [956, 248] on div "Transport at Origin Please enter leg name Leg Name Already Exists Delete Leg Su…" at bounding box center [784, 237] width 1222 height 39
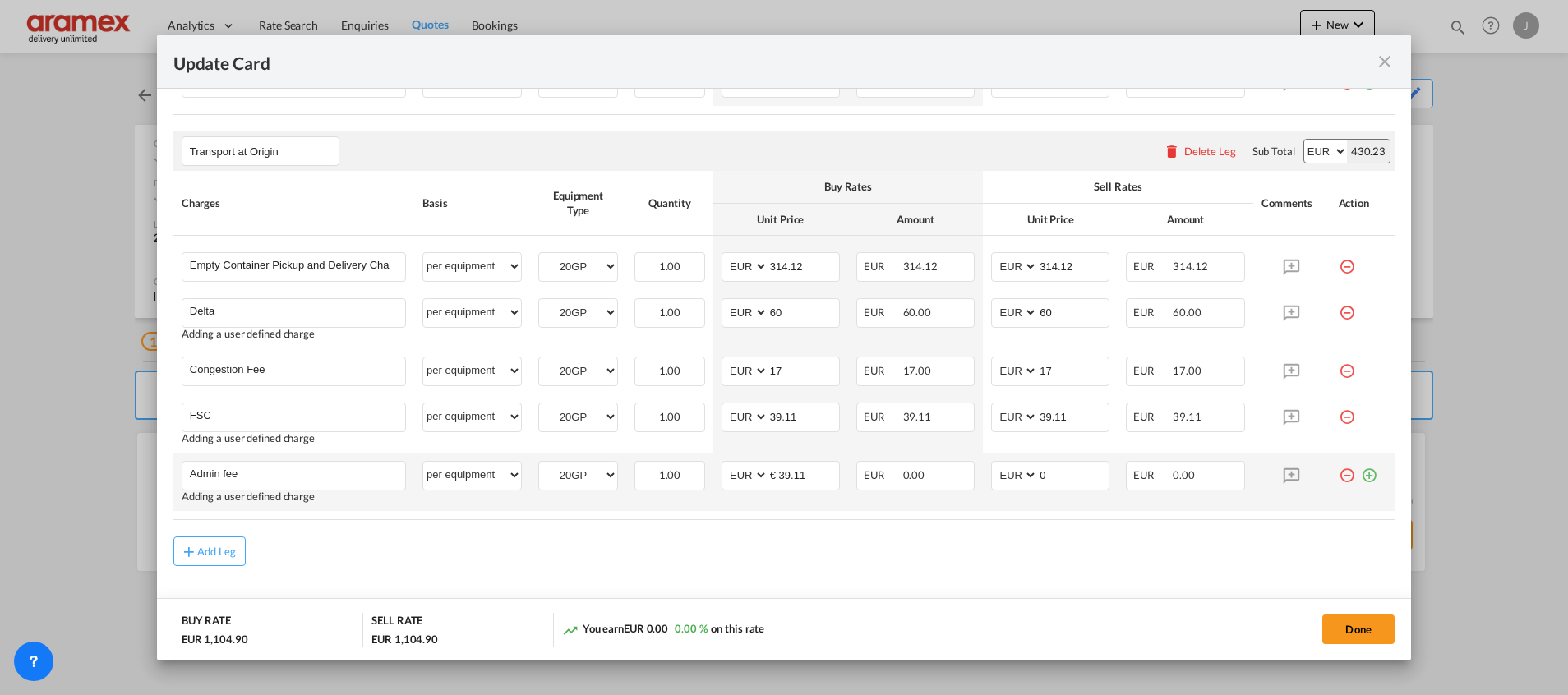
scroll to position [886, 0]
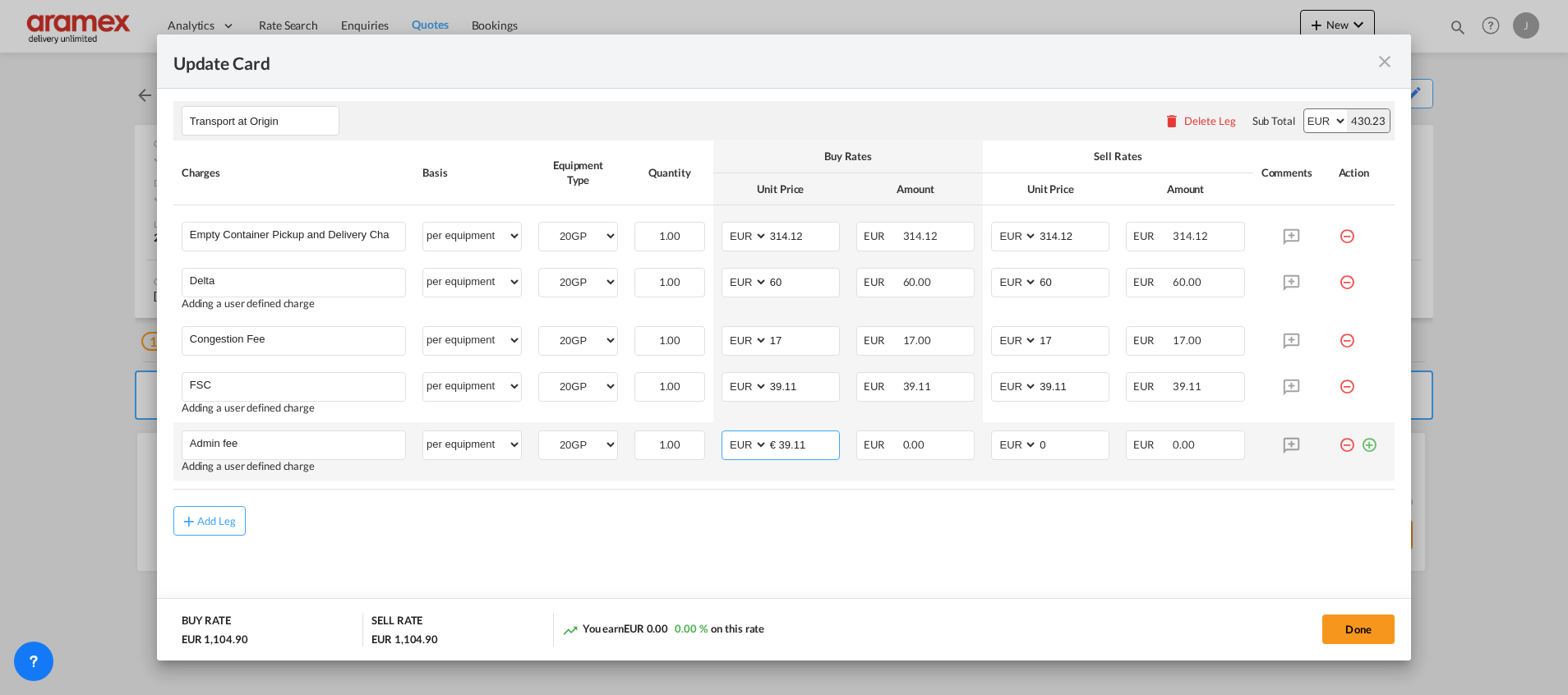
drag, startPoint x: 815, startPoint y: 448, endPoint x: 750, endPoint y: 448, distance: 65.0
click at [750, 448] on md-input-container "AED AFN ALL AMD ANG AOA ARS AUD AWG AZN BAM BBD BDT BGN BHD BIF BMD BND [PERSON…" at bounding box center [781, 445] width 119 height 29
type input "25"
drag, startPoint x: 1049, startPoint y: 447, endPoint x: 958, endPoint y: 441, distance: 91.2
click at [958, 441] on tr "Admin fee Please Enter User Defined Charges Cannot Be Published Adding a user d…" at bounding box center [784, 452] width 1222 height 59
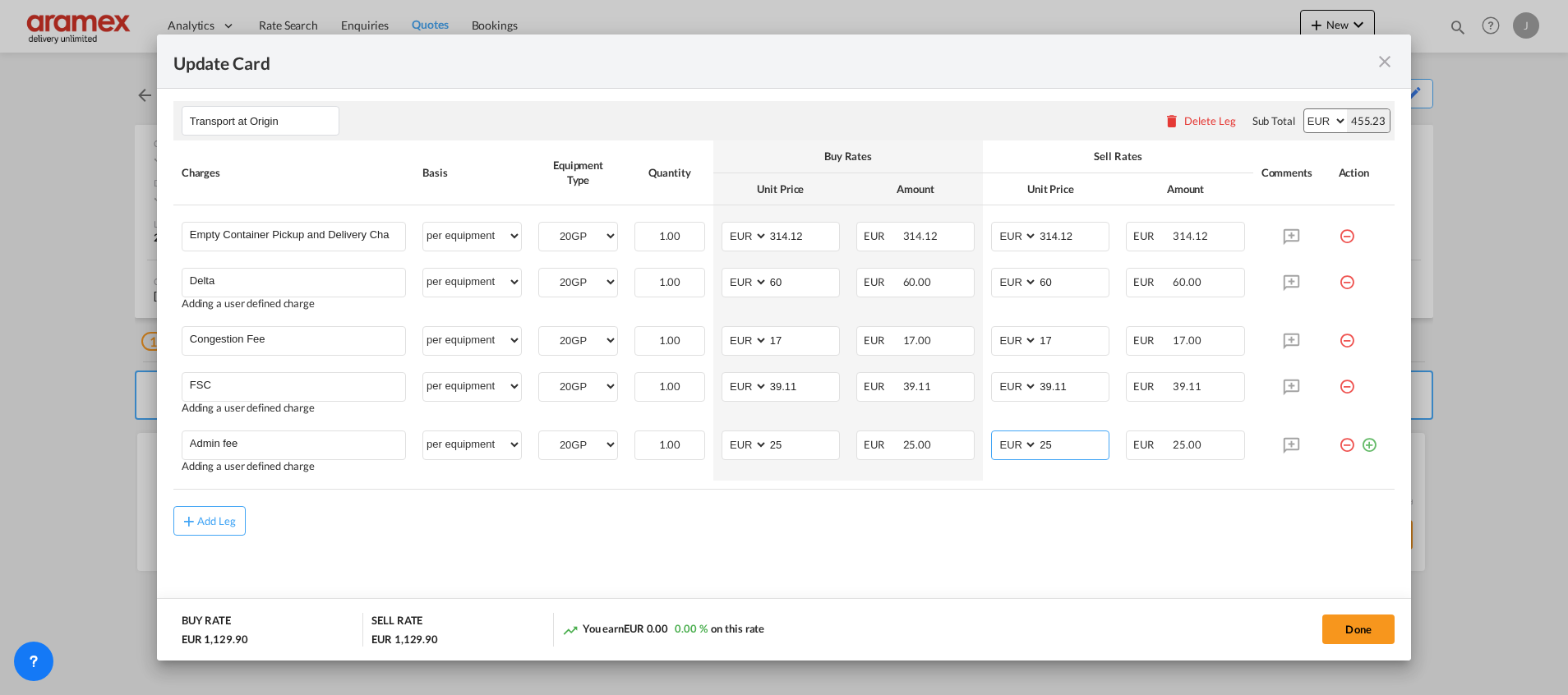
type input "25"
click at [894, 525] on div "Add Leg" at bounding box center [784, 521] width 1222 height 29
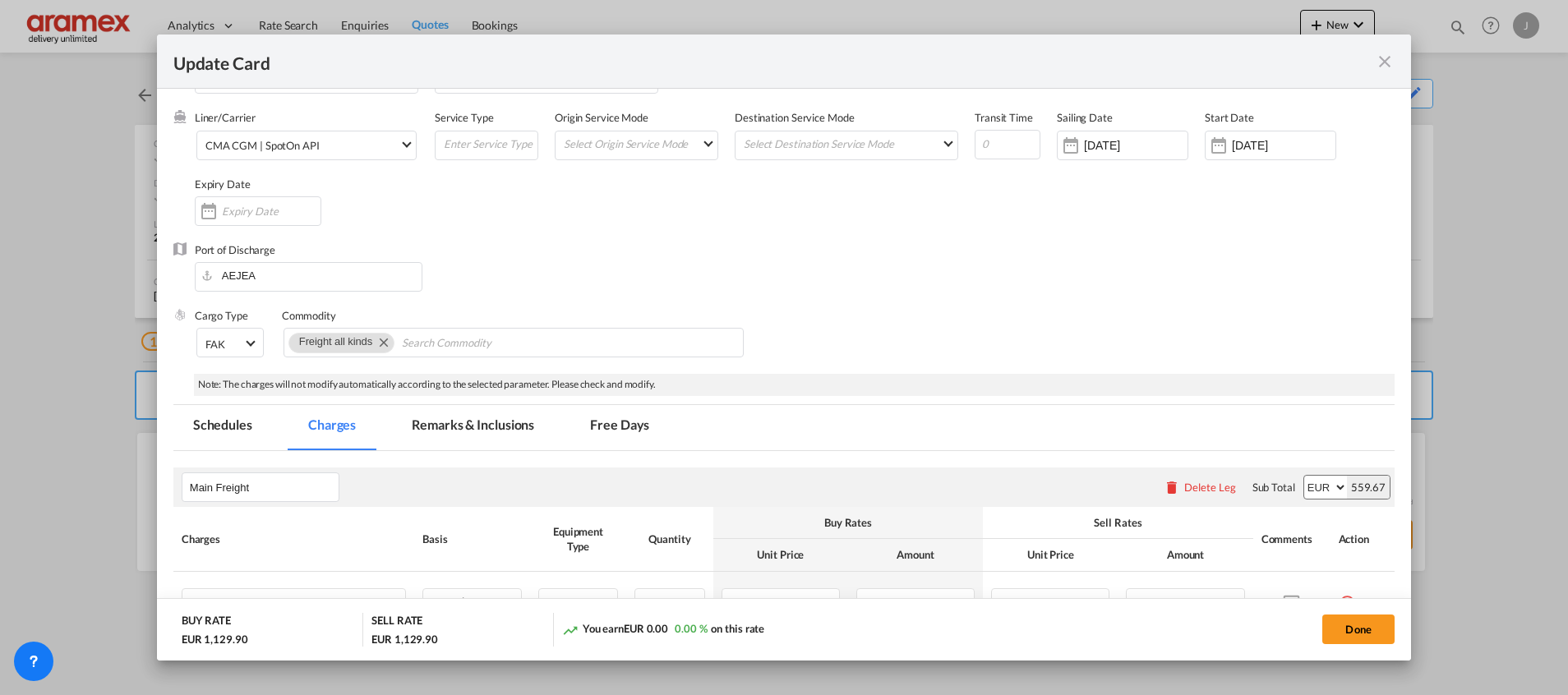
scroll to position [0, 0]
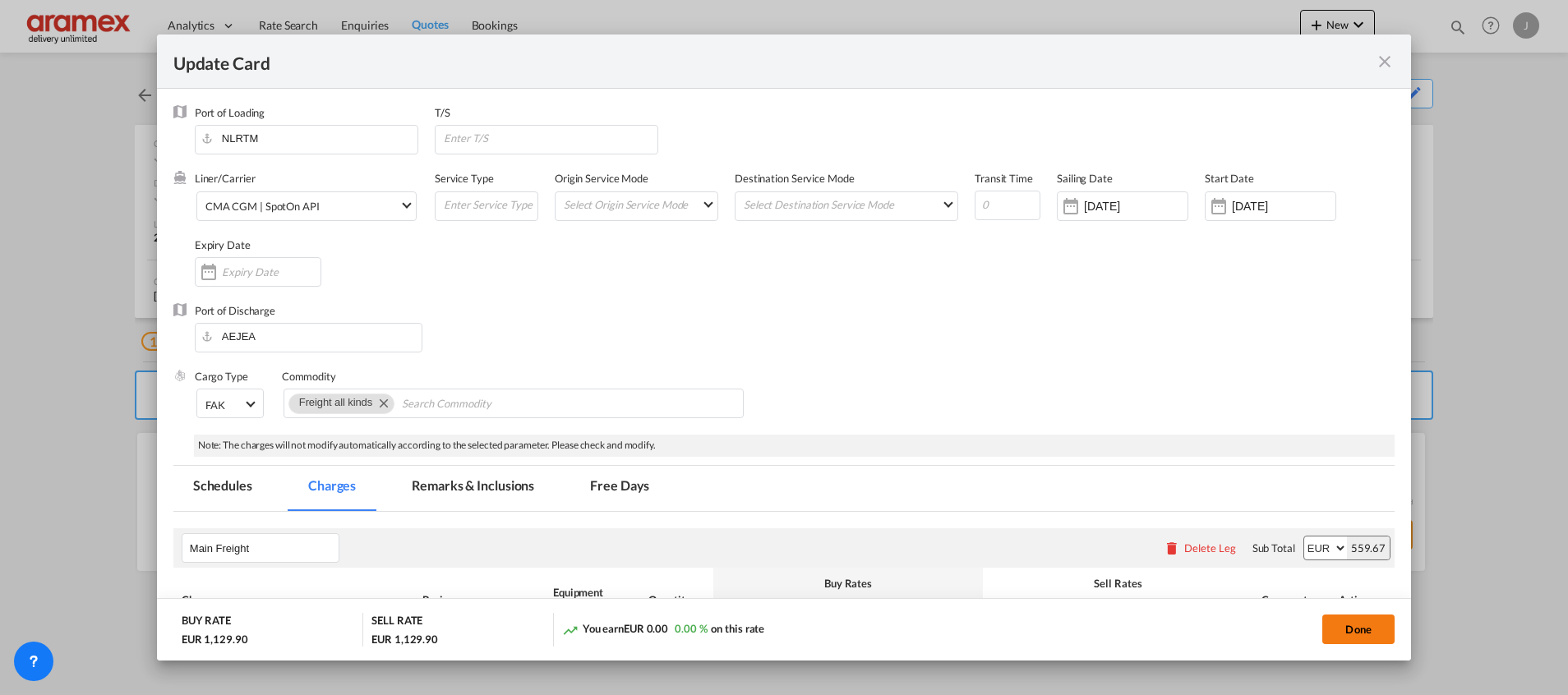
click at [1359, 627] on button "Done" at bounding box center [1359, 629] width 73 height 29
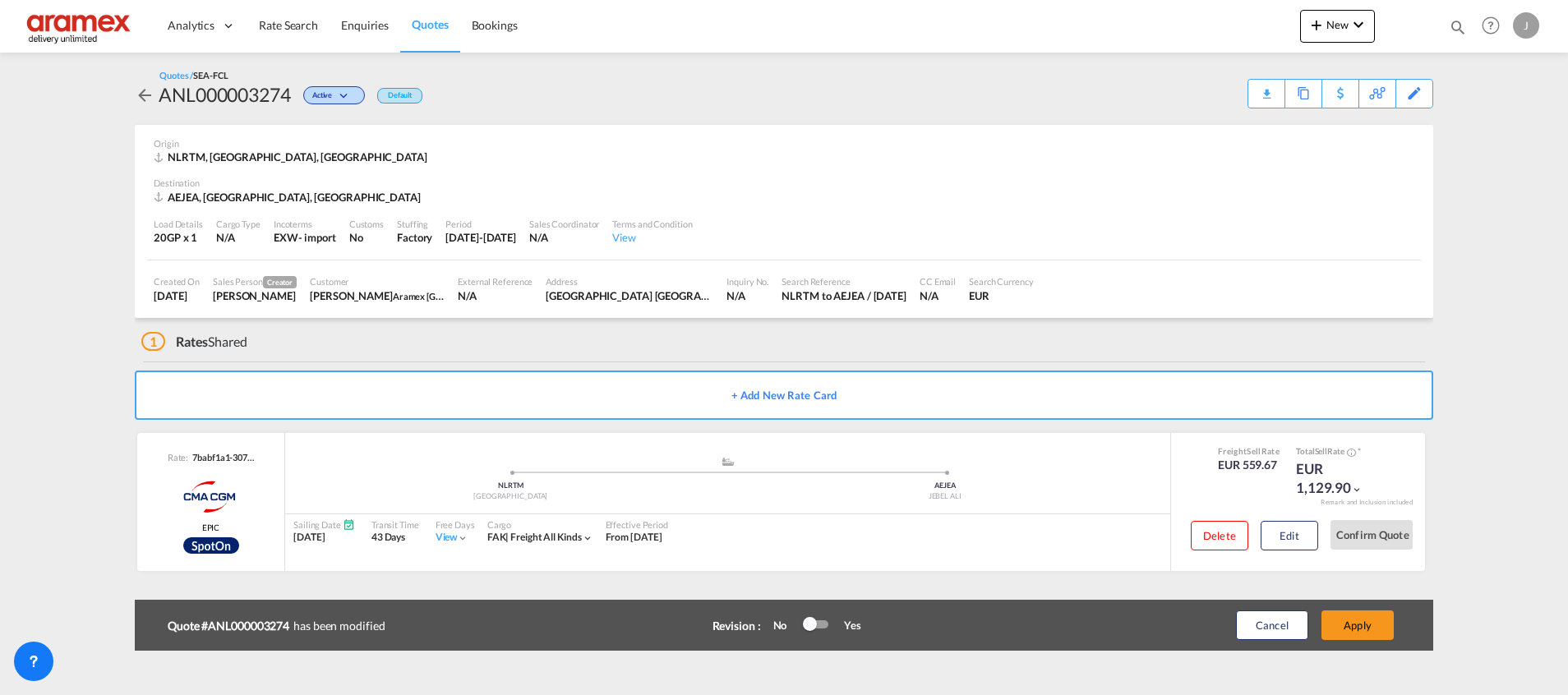
click at [1359, 627] on button "Apply" at bounding box center [1358, 625] width 73 height 29
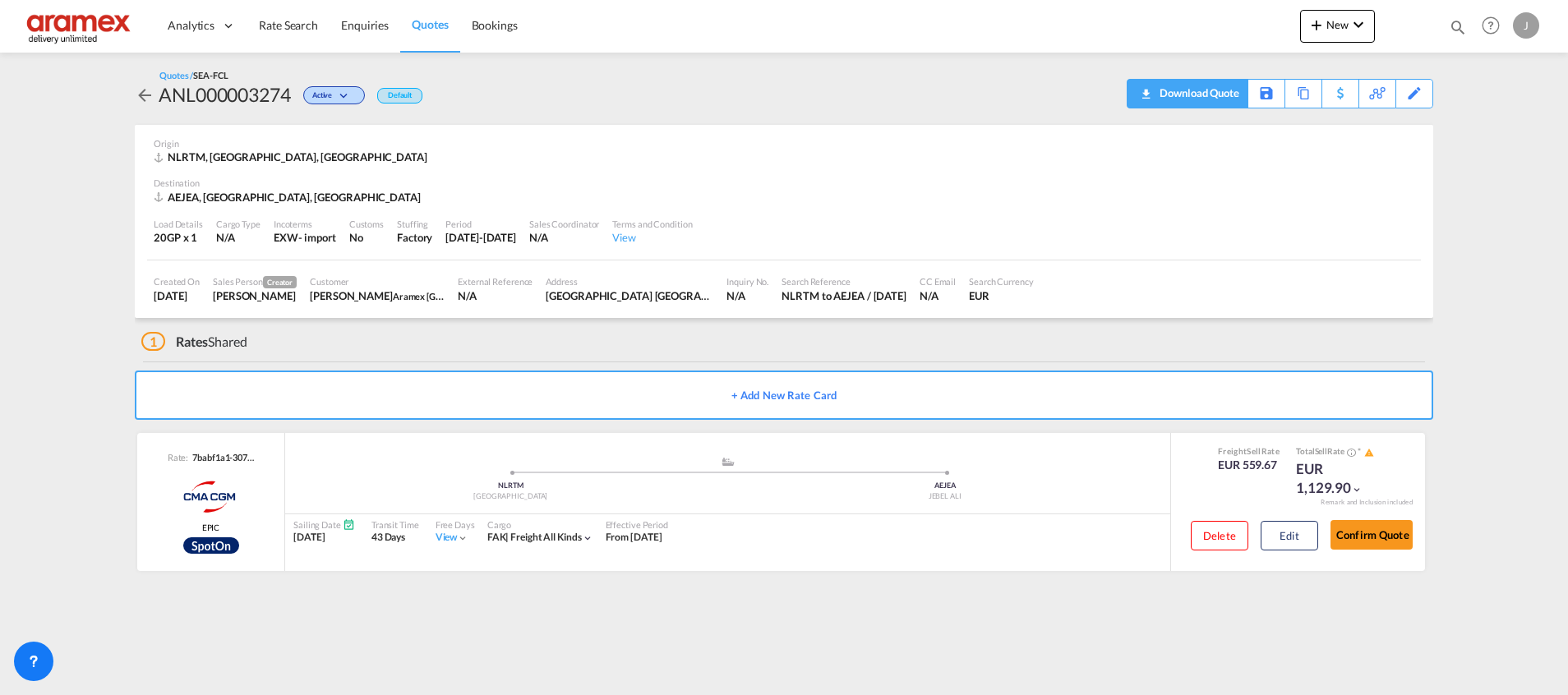
click at [1218, 104] on div "Download Quote" at bounding box center [1197, 92] width 83 height 26
